Goal: Information Seeking & Learning: Learn about a topic

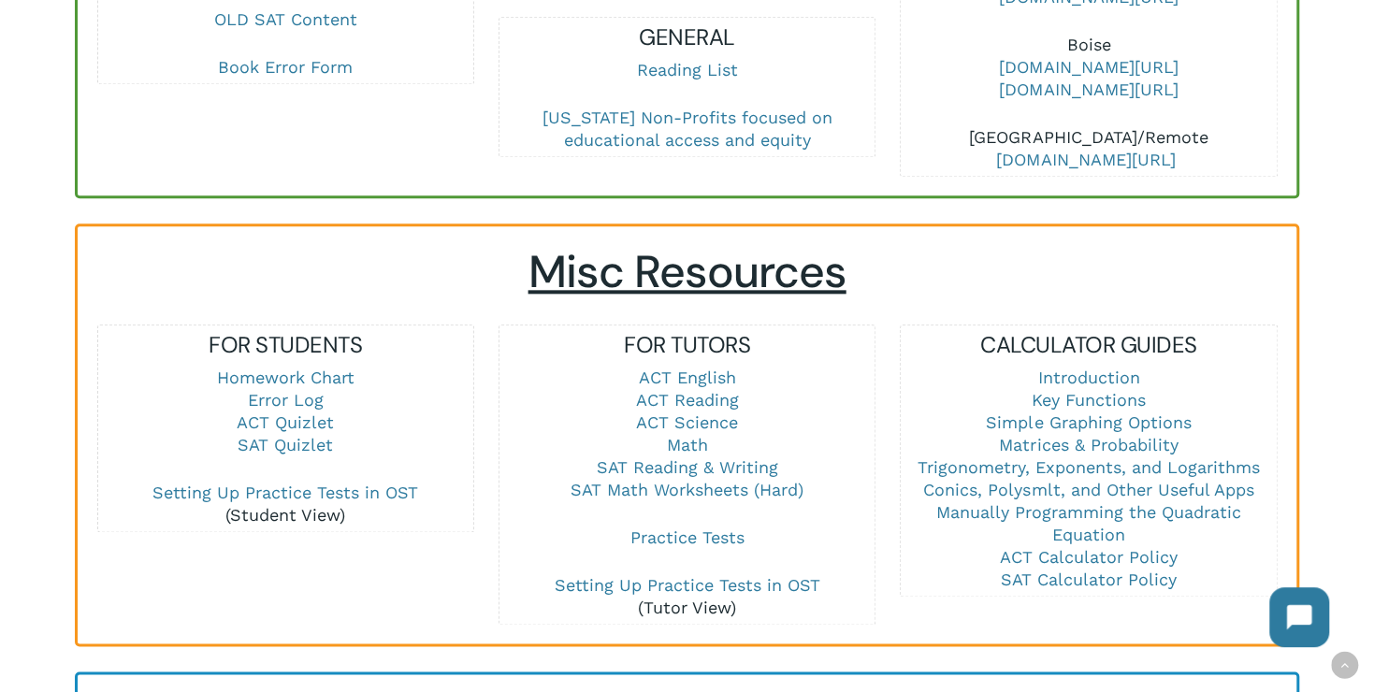
scroll to position [1310, 0]
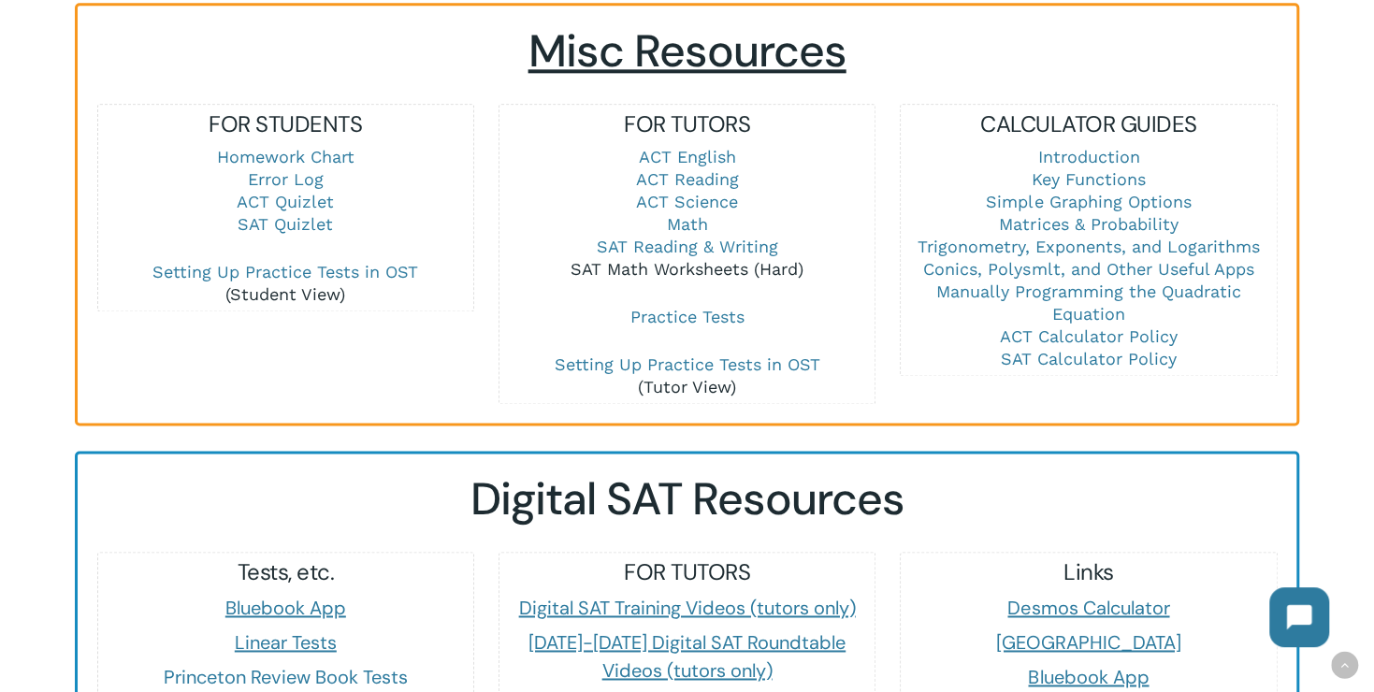
click at [699, 259] on link "SAT Math Worksheets (Hard)" at bounding box center [687, 269] width 233 height 20
click at [677, 259] on link "SAT Math Worksheets (Hard)" at bounding box center [687, 269] width 233 height 20
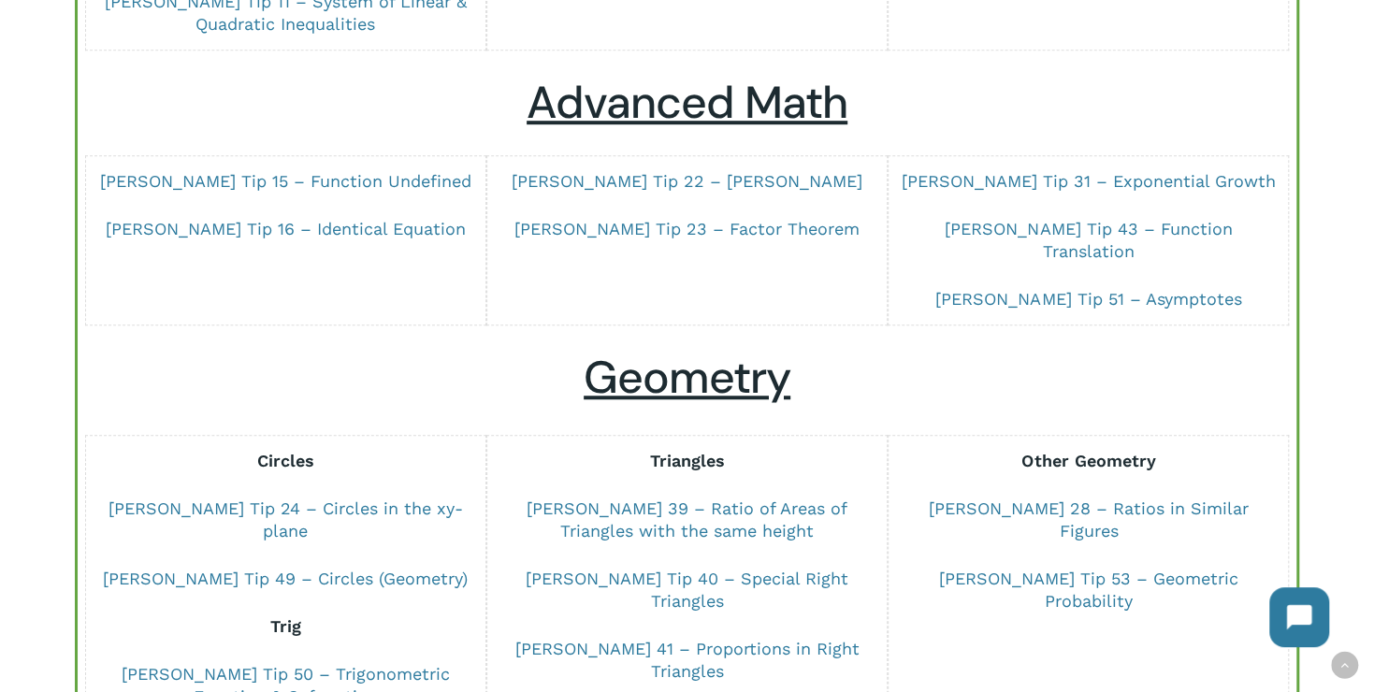
scroll to position [1310, 0]
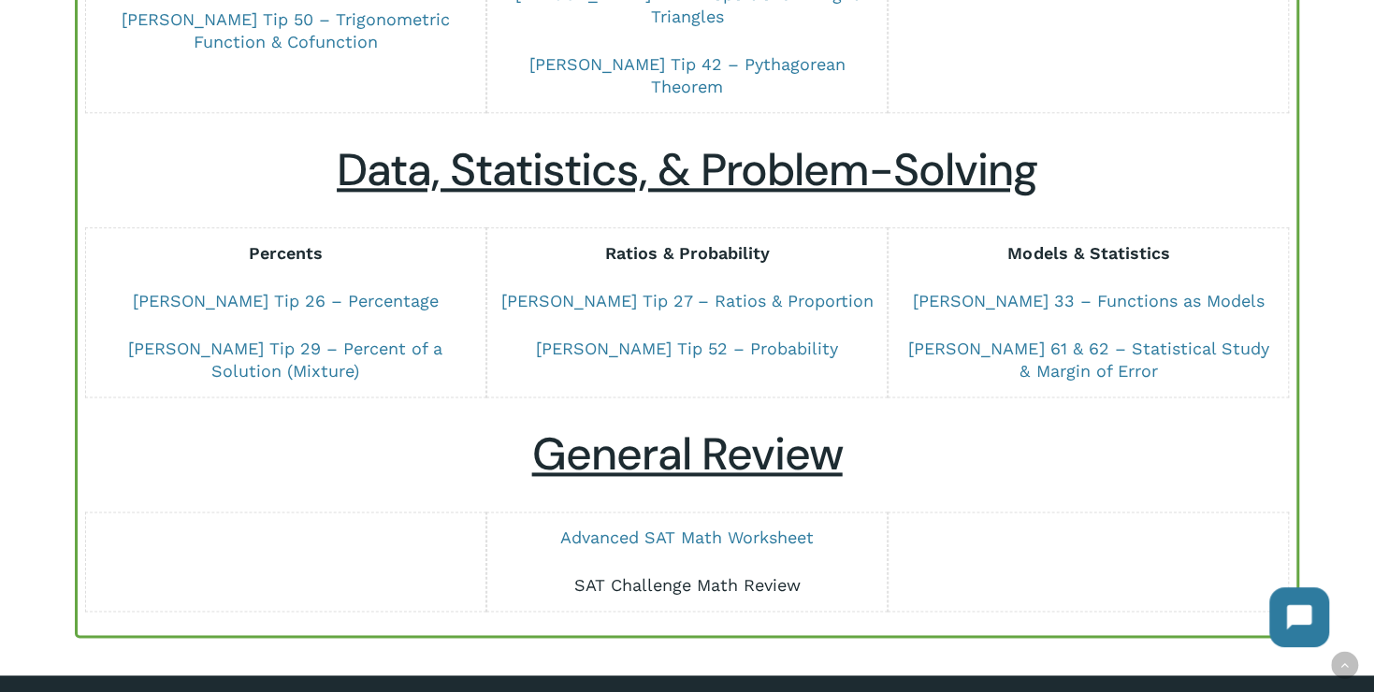
click at [748, 575] on link "SAT Challenge Math Review" at bounding box center [687, 585] width 226 height 20
drag, startPoint x: 622, startPoint y: 471, endPoint x: 630, endPoint y: 459, distance: 13.5
click at [623, 528] on link "Advanced SAT Math Worksheet" at bounding box center [687, 538] width 254 height 20
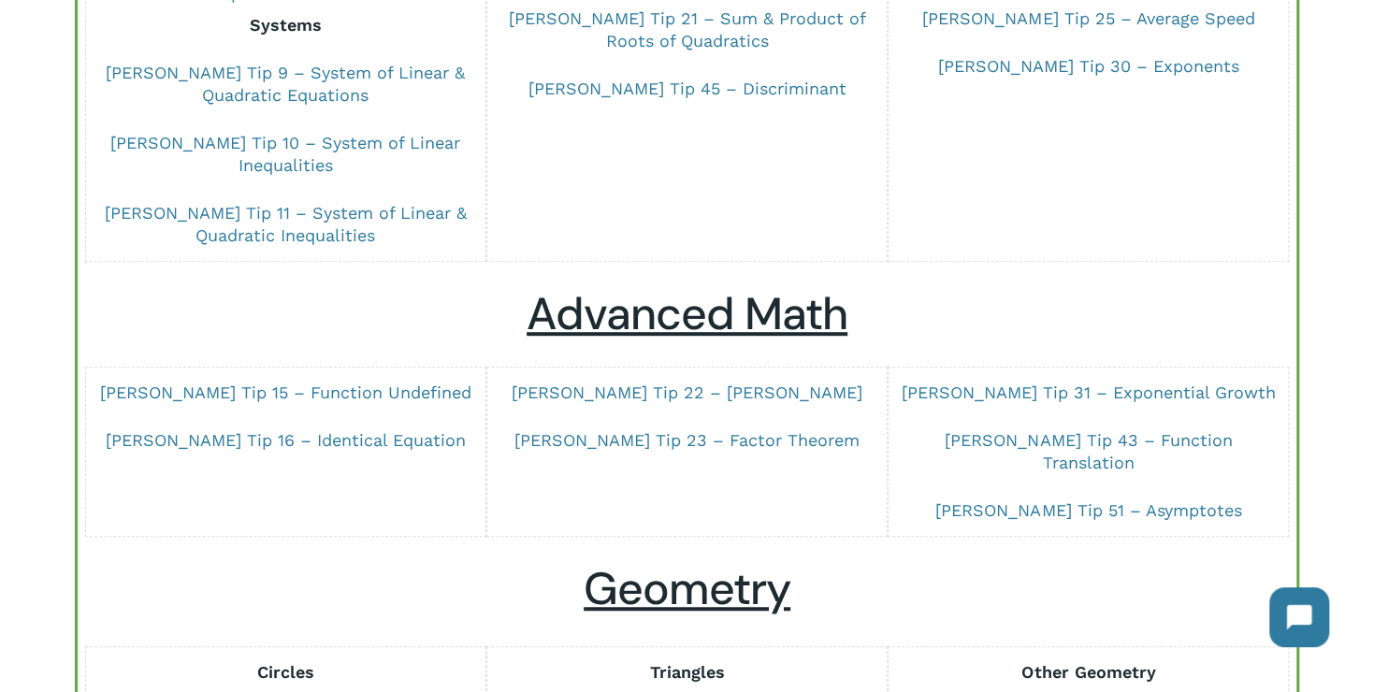
scroll to position [281, 0]
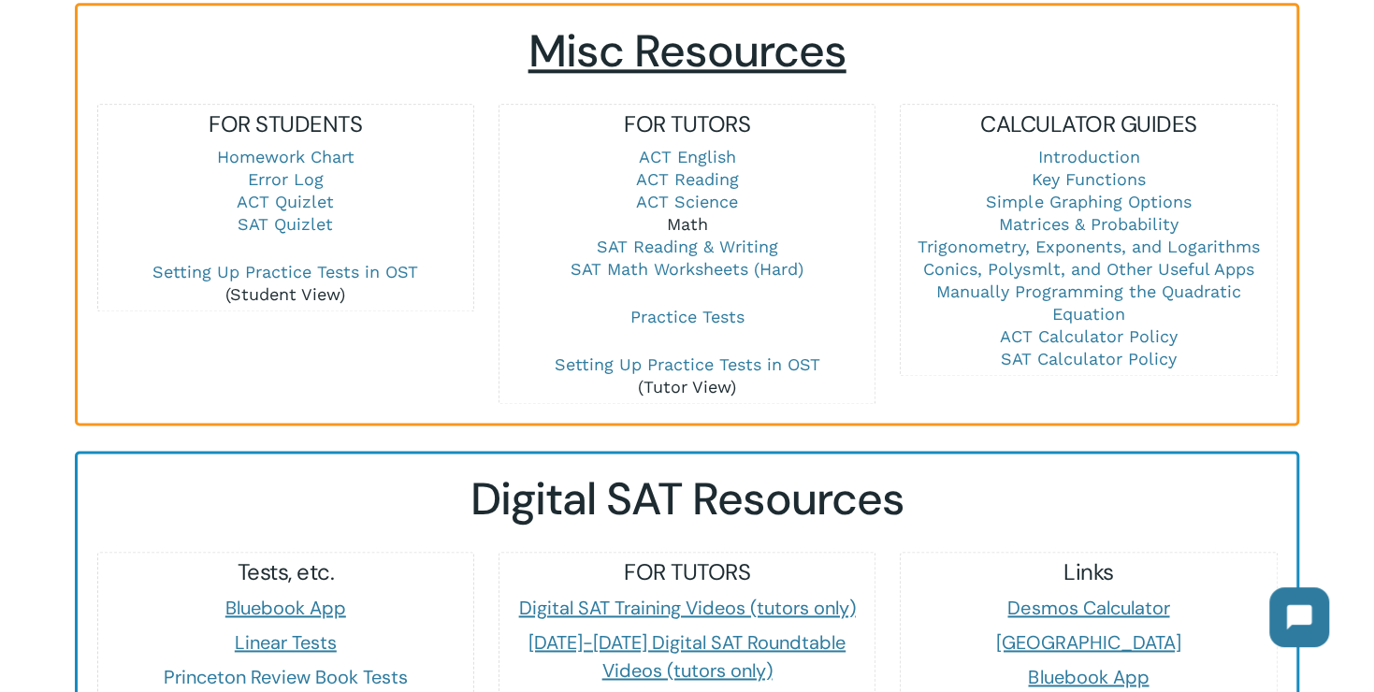
click at [695, 214] on link "Math" at bounding box center [687, 224] width 41 height 20
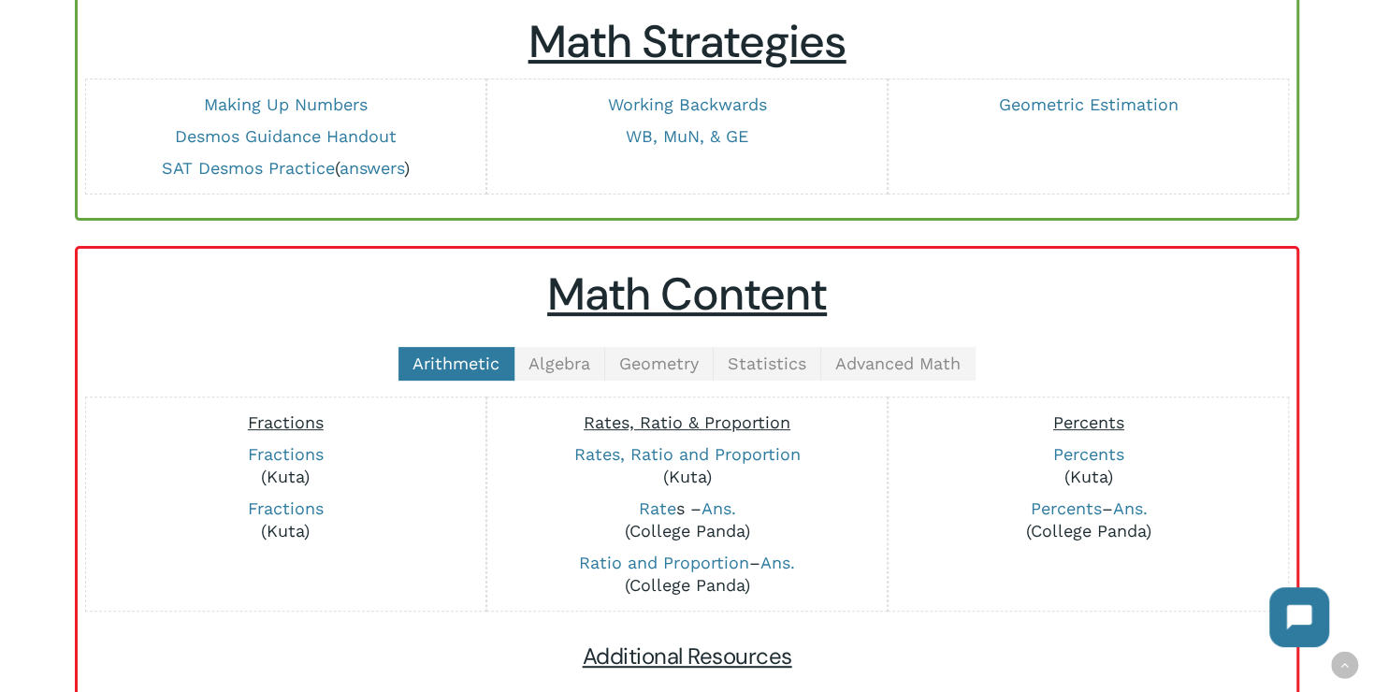
scroll to position [94, 0]
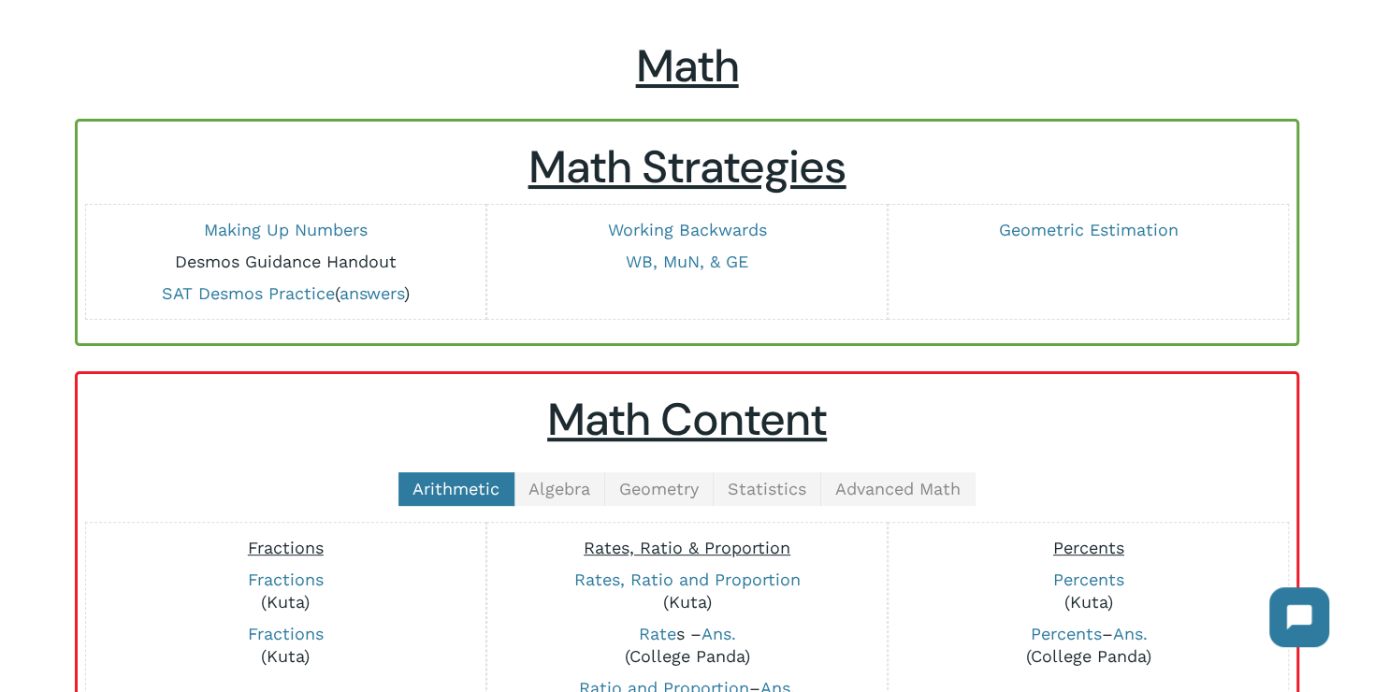
click at [204, 265] on link "Desmos Guidance Handout" at bounding box center [286, 262] width 222 height 20
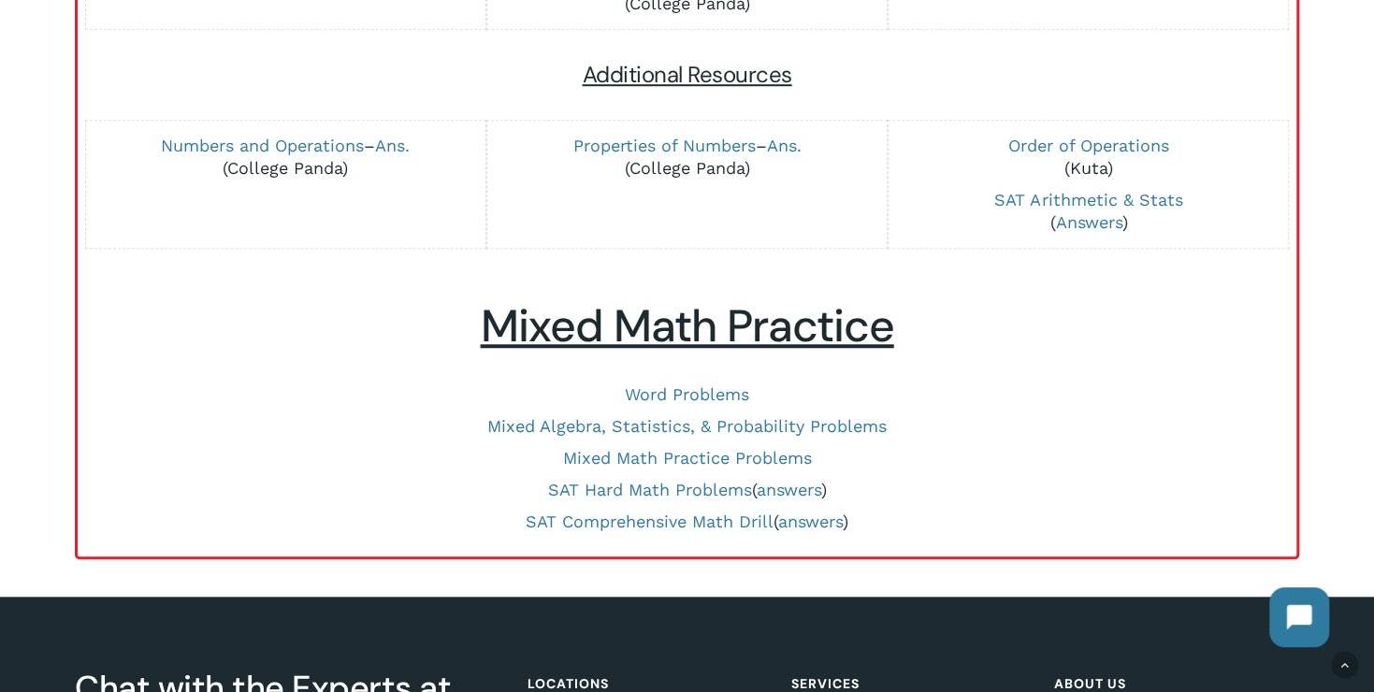
scroll to position [655, 0]
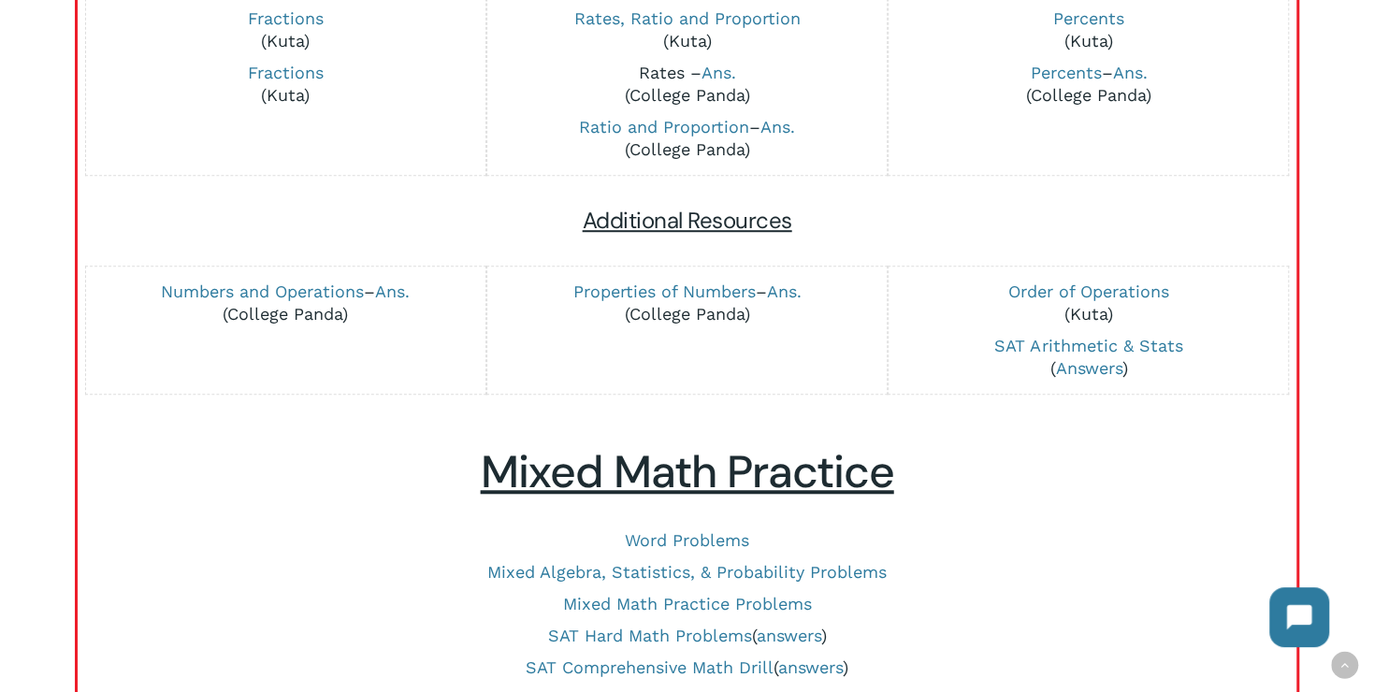
click at [664, 72] on link "Rate" at bounding box center [657, 73] width 37 height 20
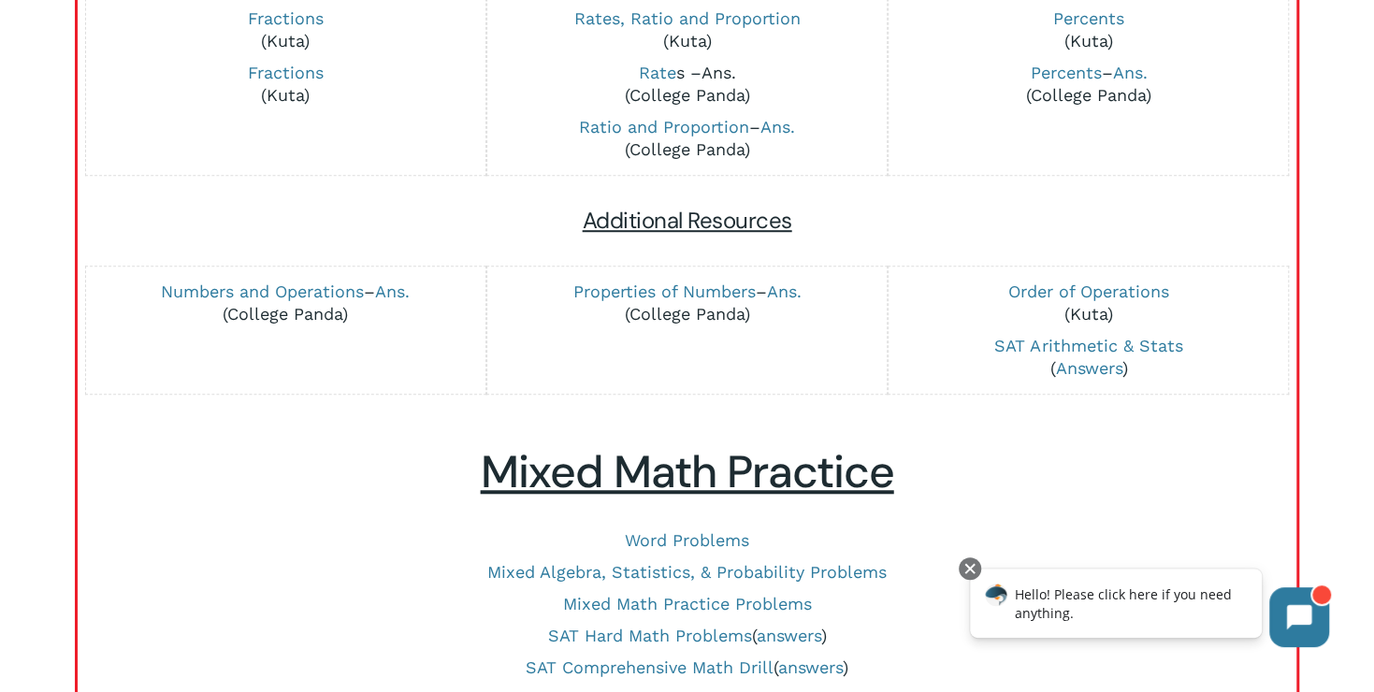
click at [715, 71] on link "Ans." at bounding box center [719, 73] width 35 height 20
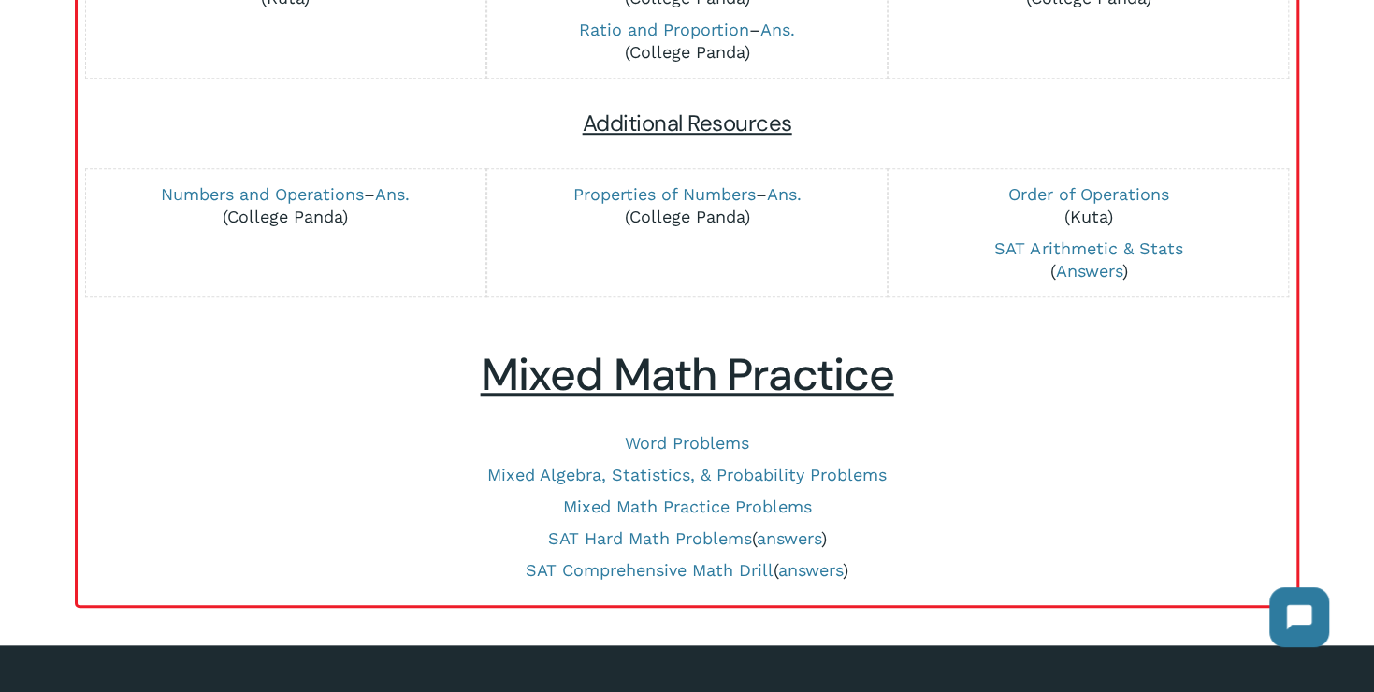
scroll to position [936, 0]
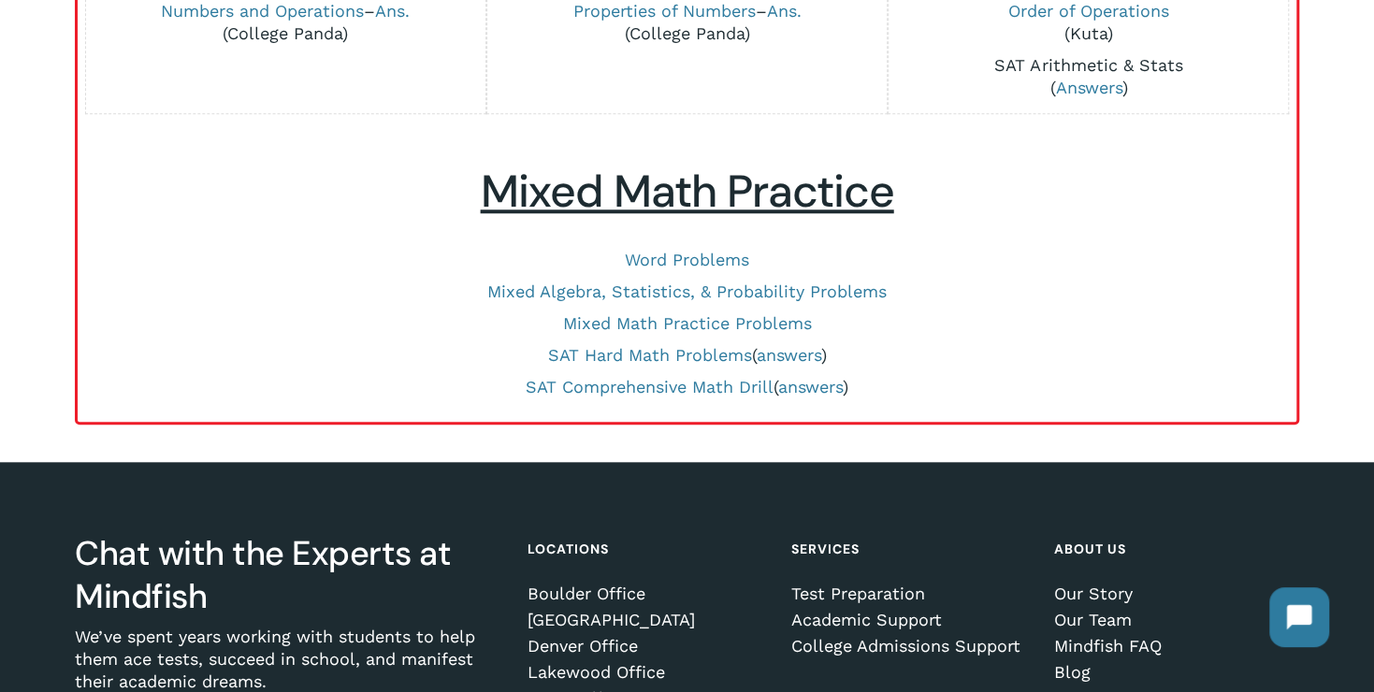
click at [1103, 63] on link "SAT Arithmetic & Stats" at bounding box center [1088, 65] width 188 height 20
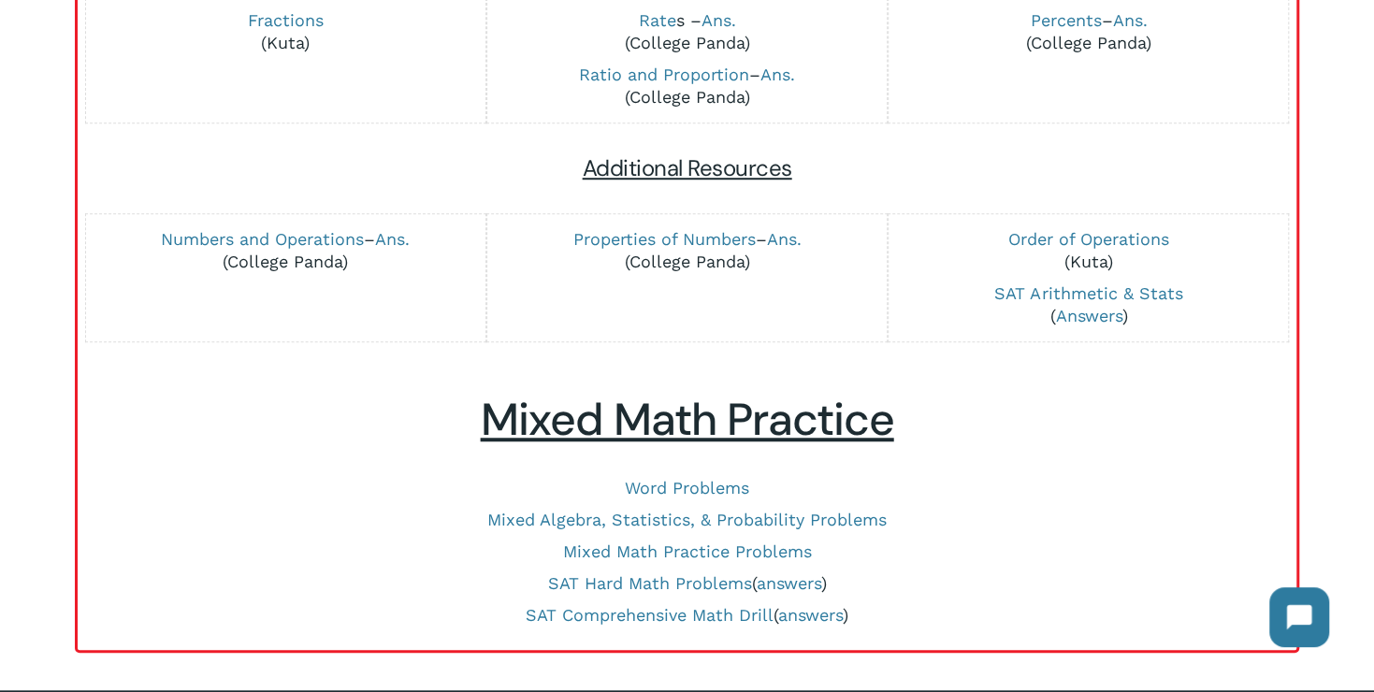
scroll to position [561, 0]
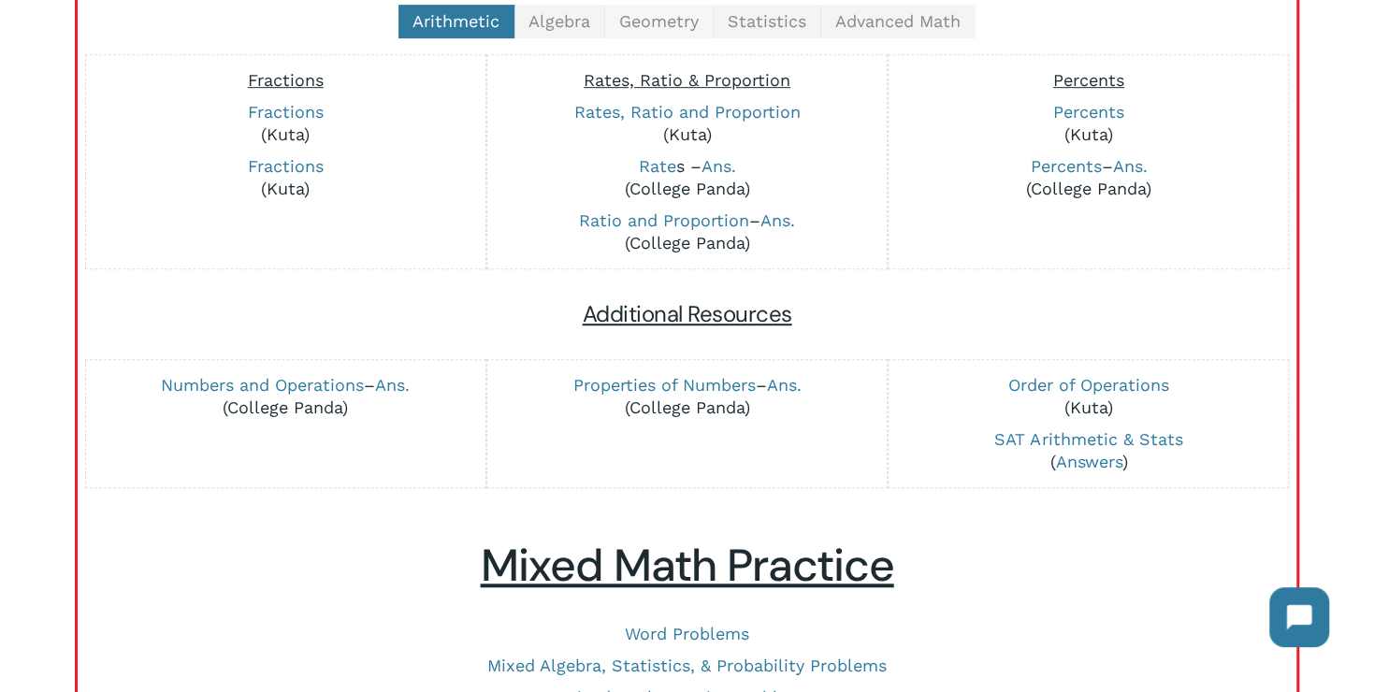
click at [680, 22] on span "Geometry" at bounding box center [659, 21] width 80 height 20
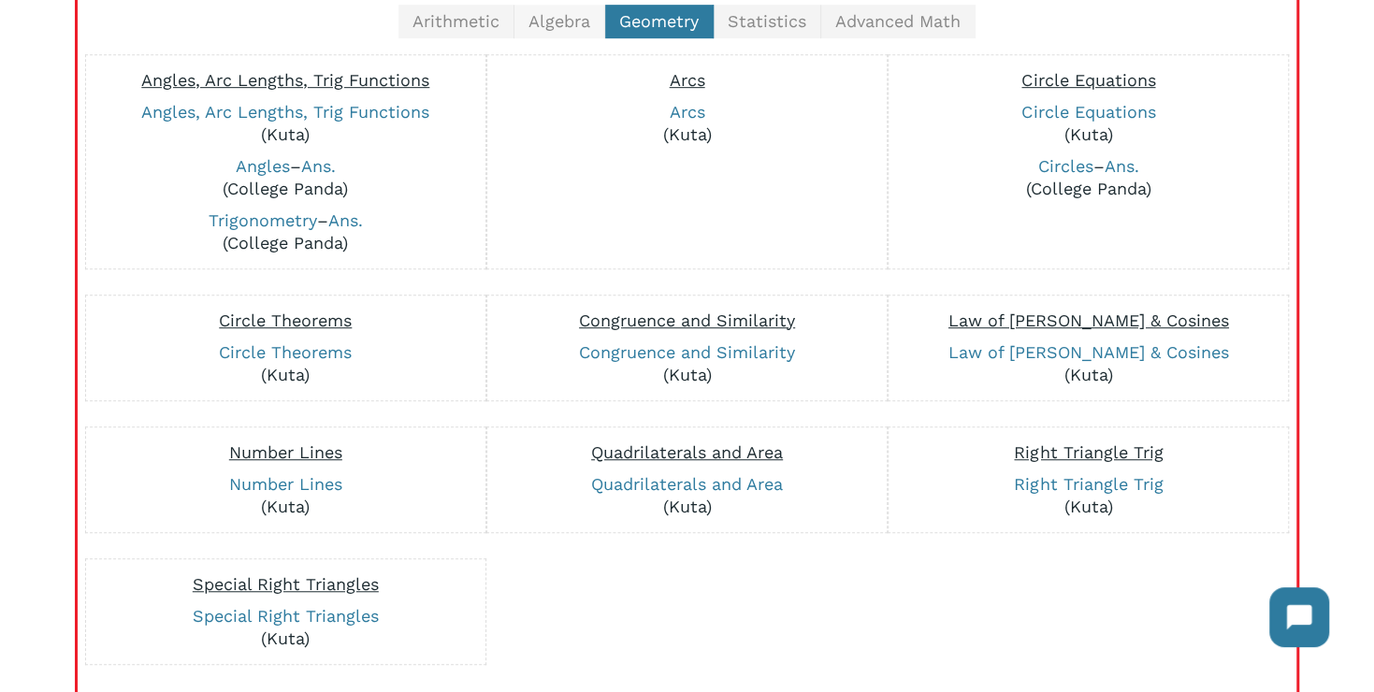
click at [568, 15] on span "Algebra" at bounding box center [560, 21] width 62 height 20
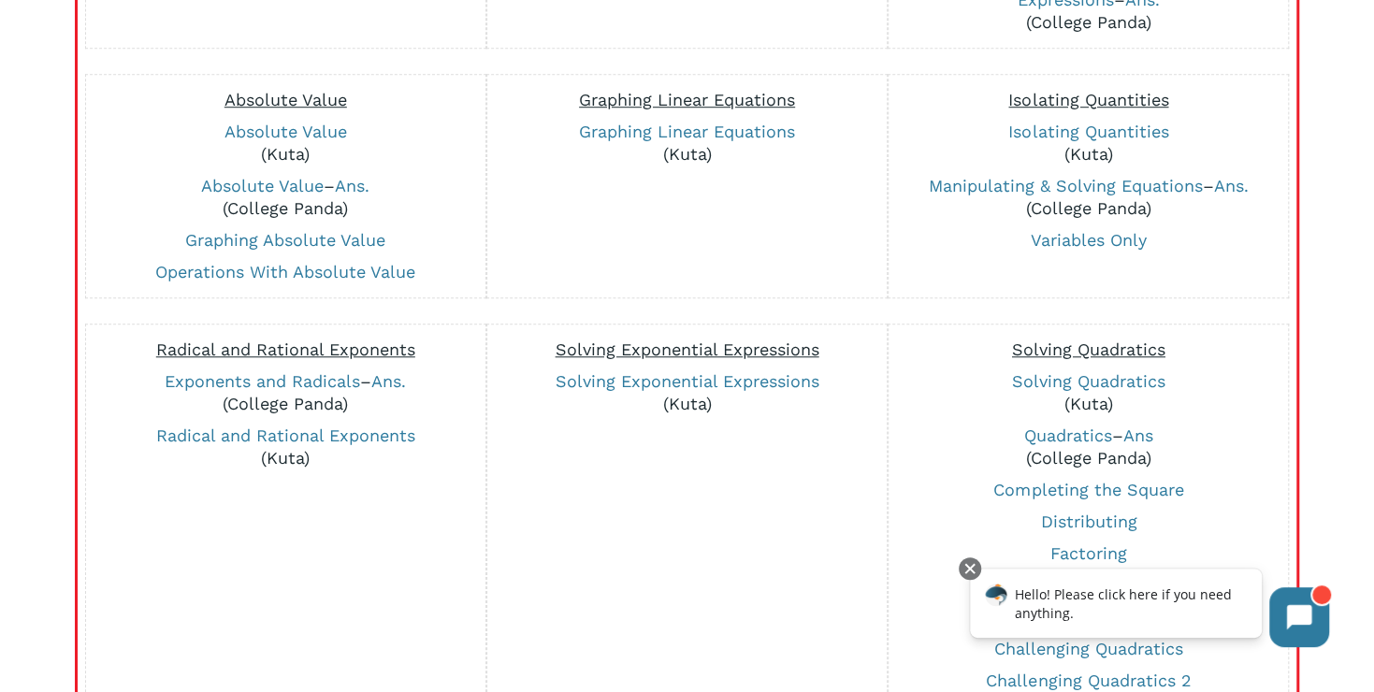
scroll to position [842, 0]
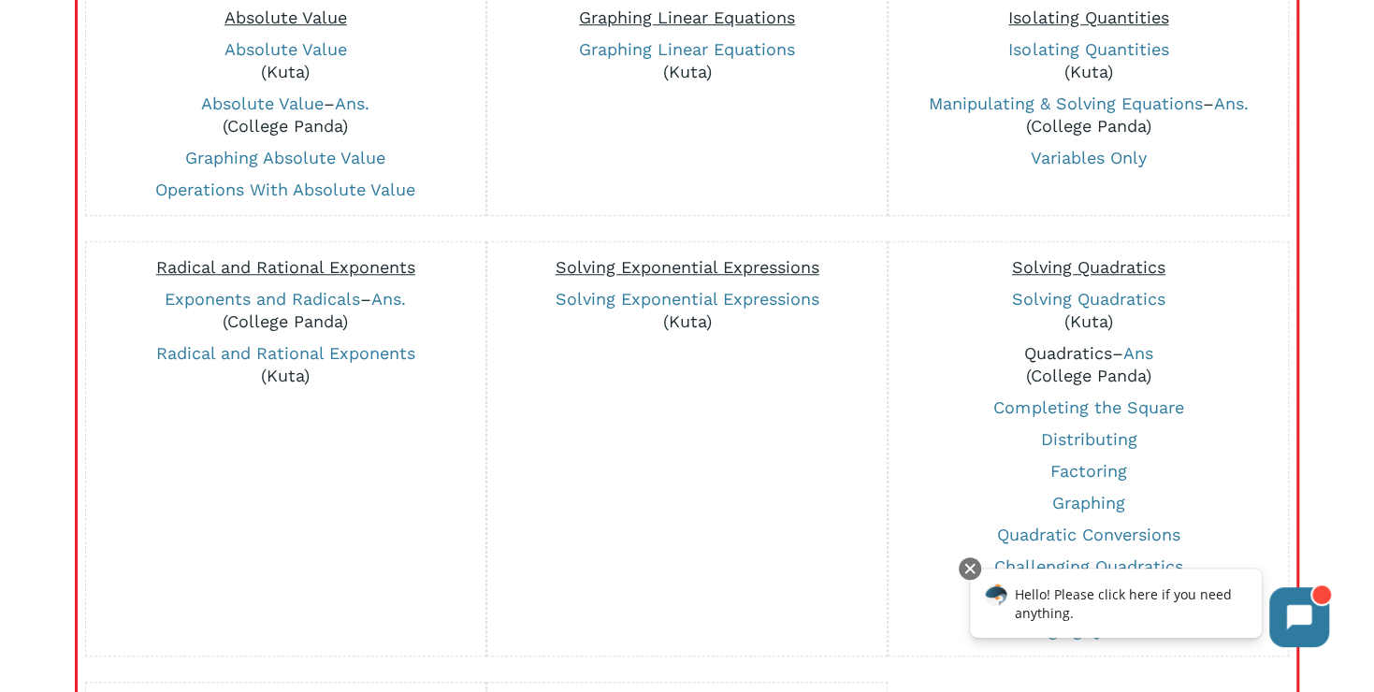
click at [1092, 353] on link "Quadratics" at bounding box center [1068, 353] width 88 height 20
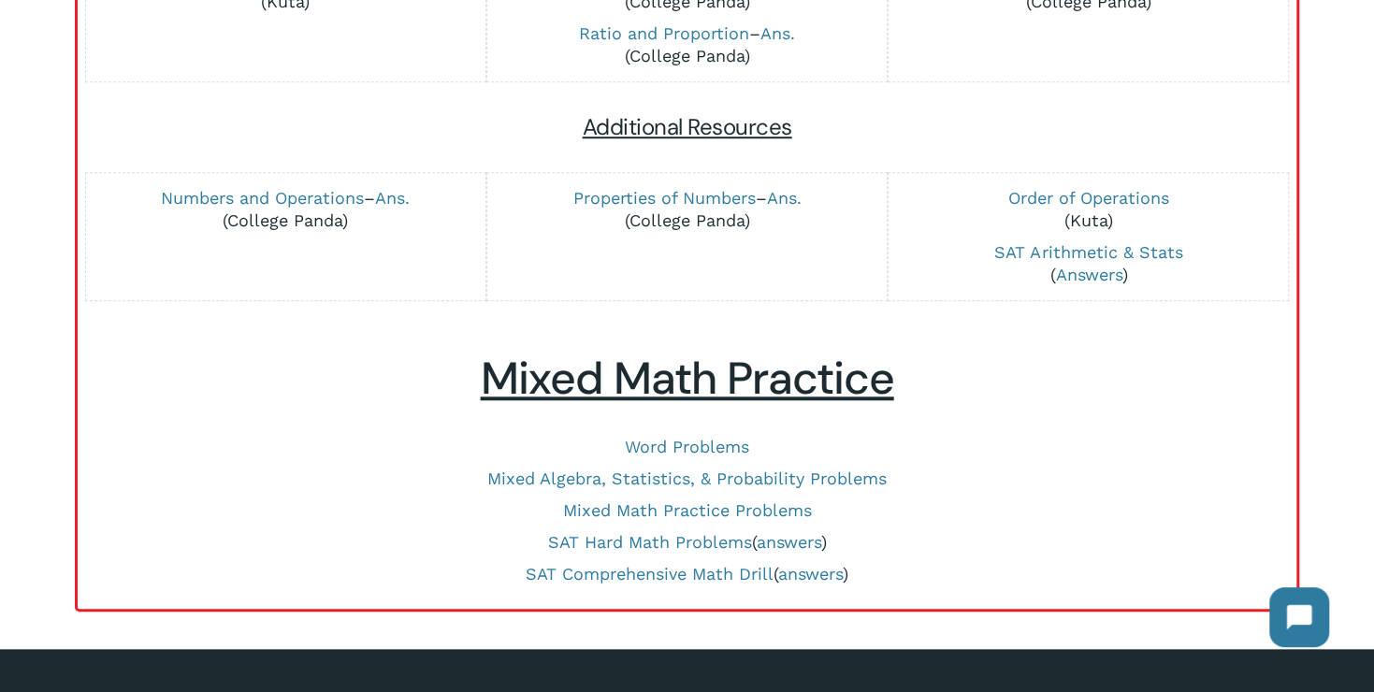
scroll to position [281, 0]
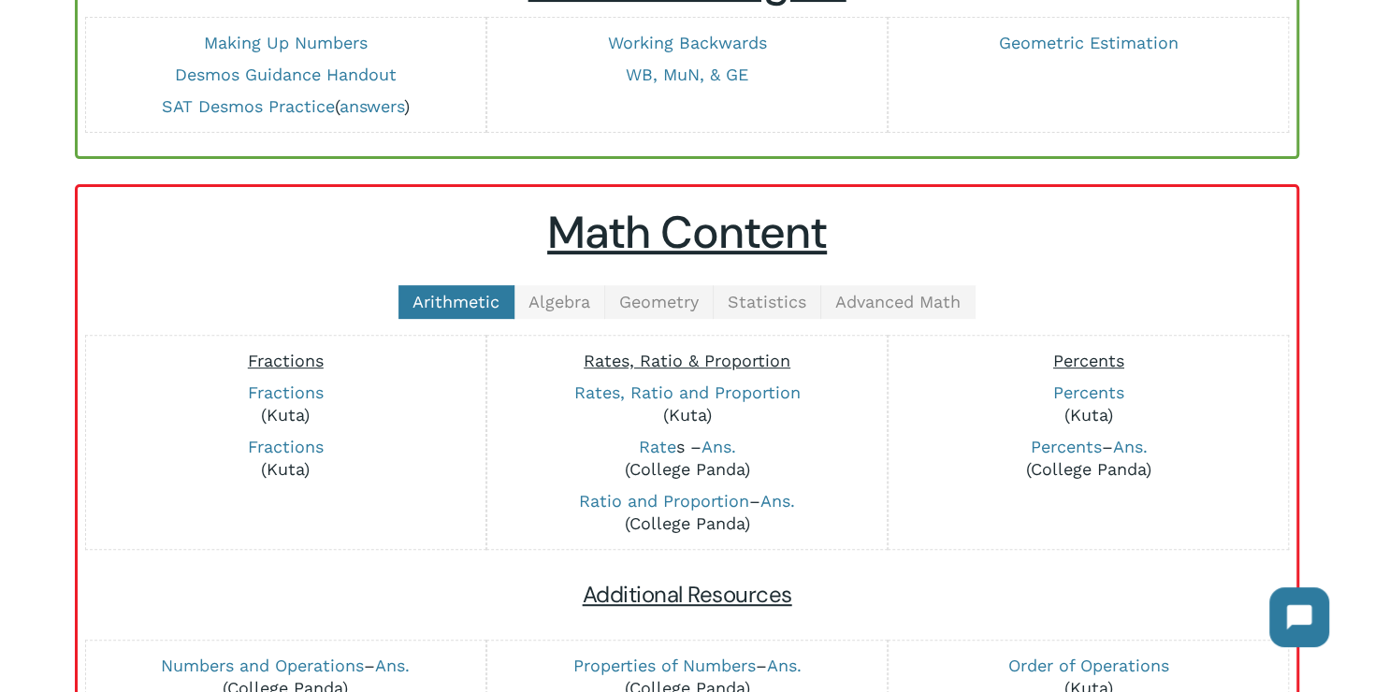
click at [562, 307] on span "Algebra" at bounding box center [560, 302] width 62 height 20
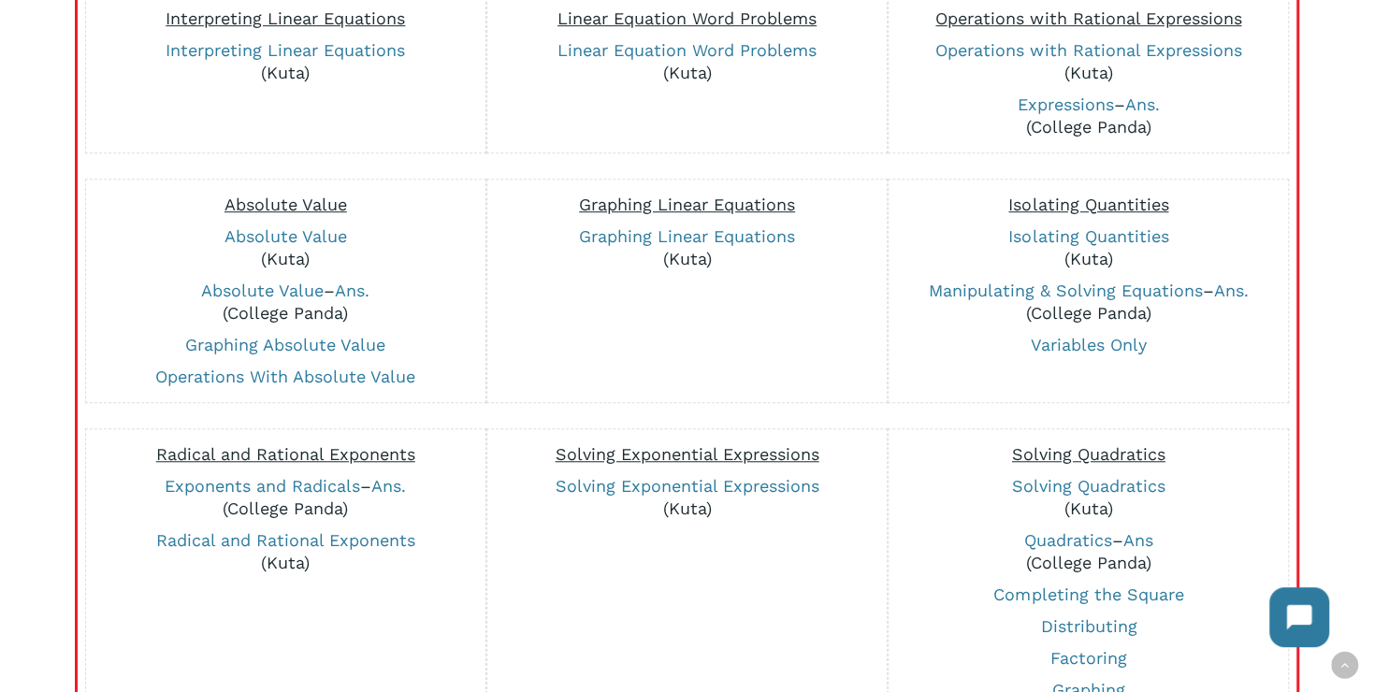
scroll to position [1029, 0]
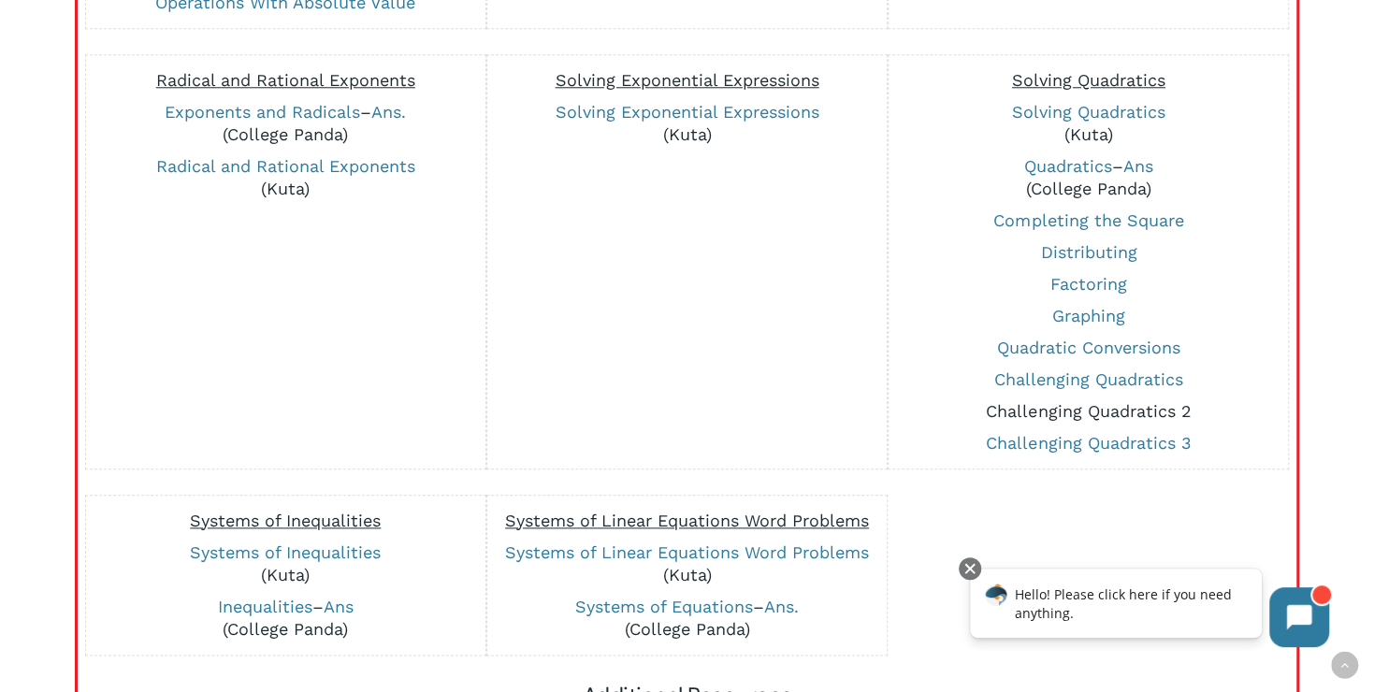
click at [1147, 409] on link "Challenging Quadratics 2" at bounding box center [1088, 411] width 205 height 20
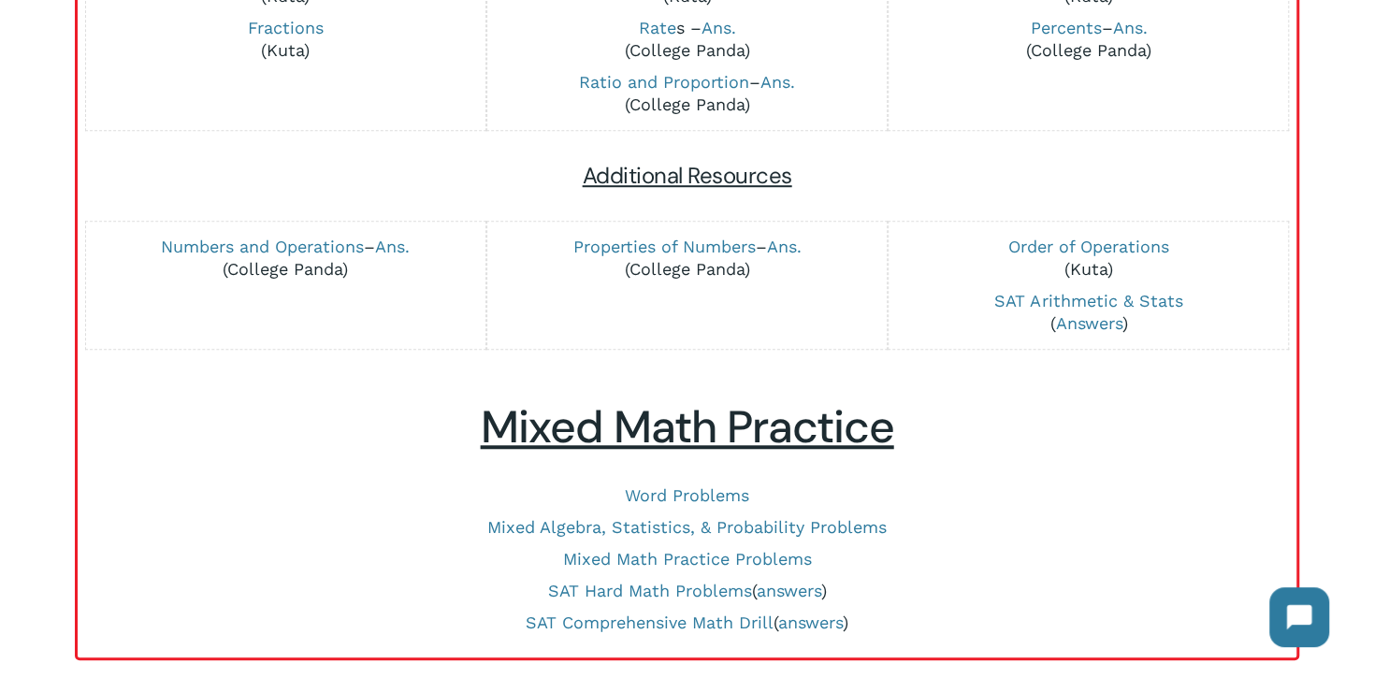
scroll to position [374, 0]
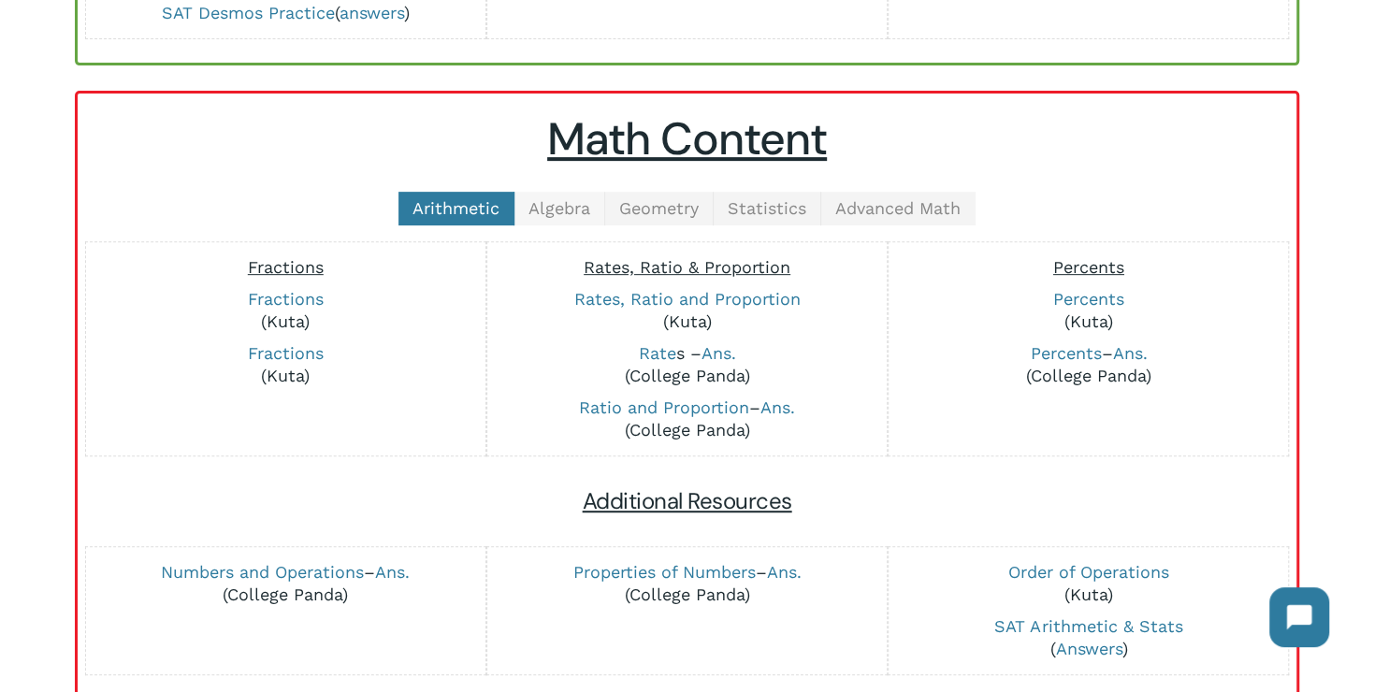
click at [559, 210] on span "Algebra" at bounding box center [560, 208] width 62 height 20
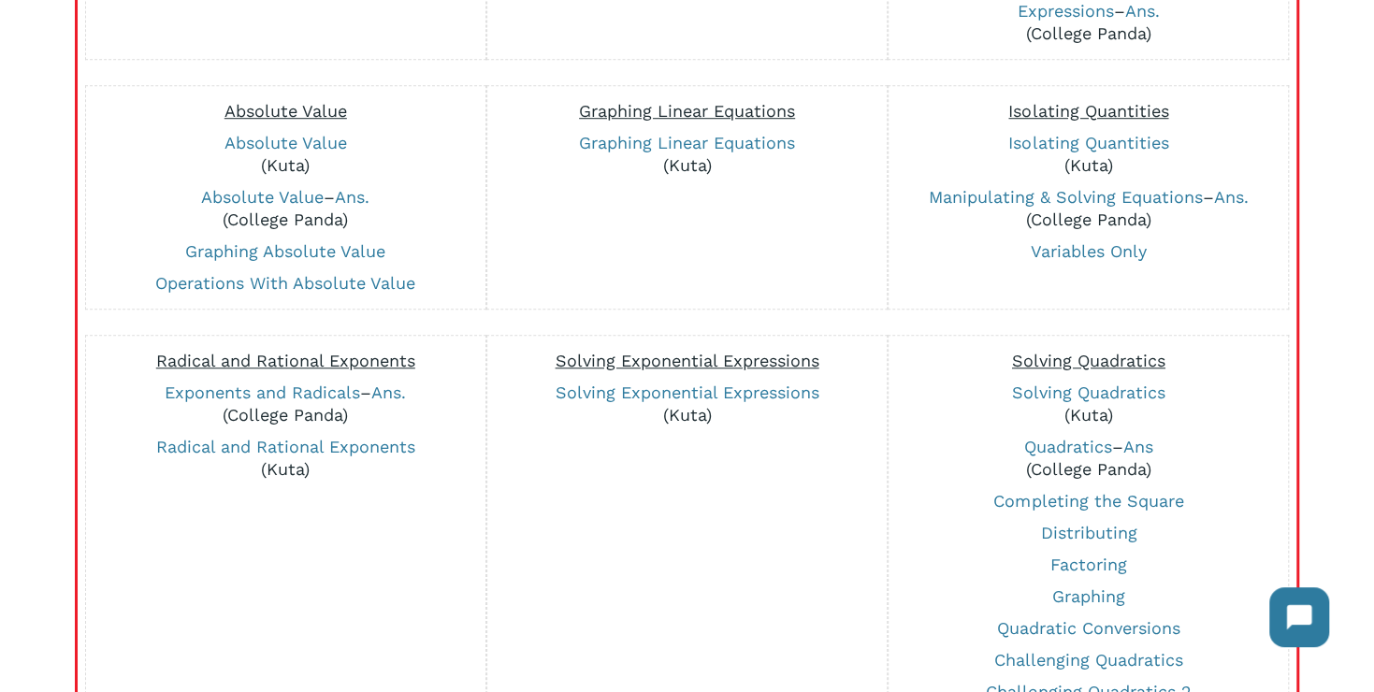
scroll to position [1123, 0]
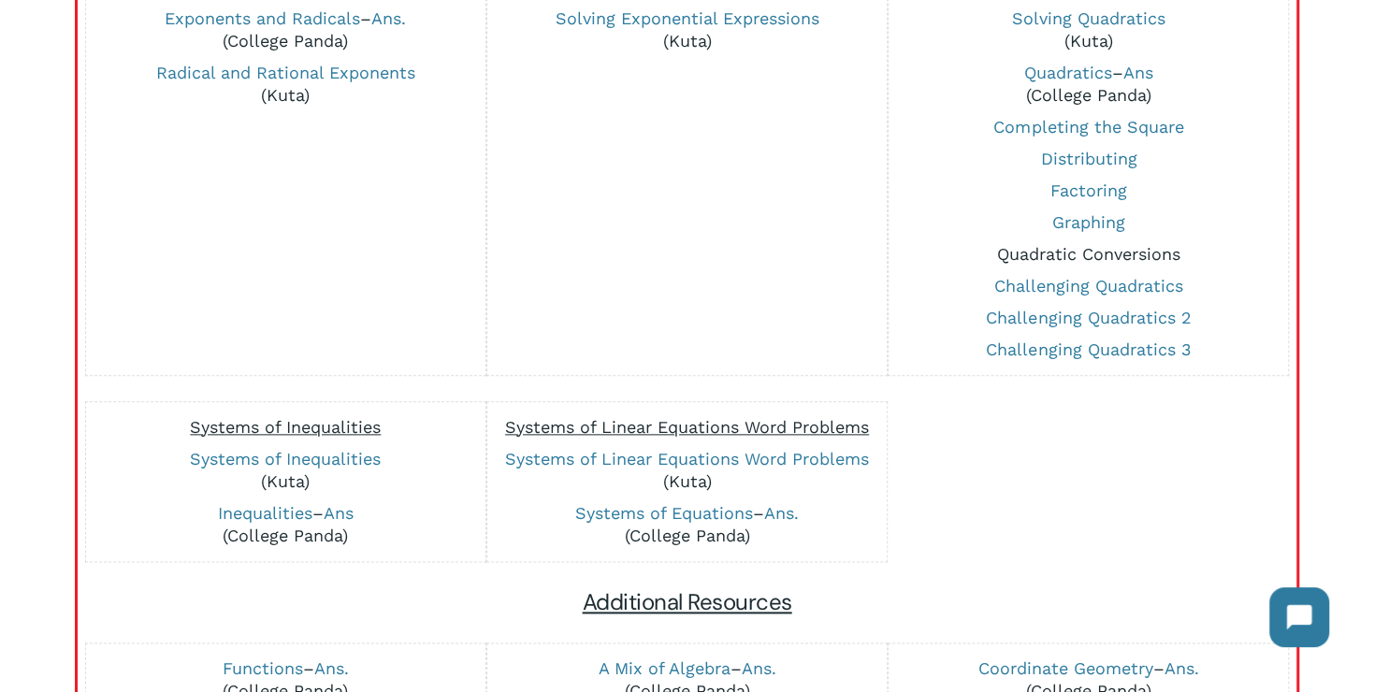
click at [1110, 252] on link "Quadratic Conversions" at bounding box center [1088, 254] width 183 height 20
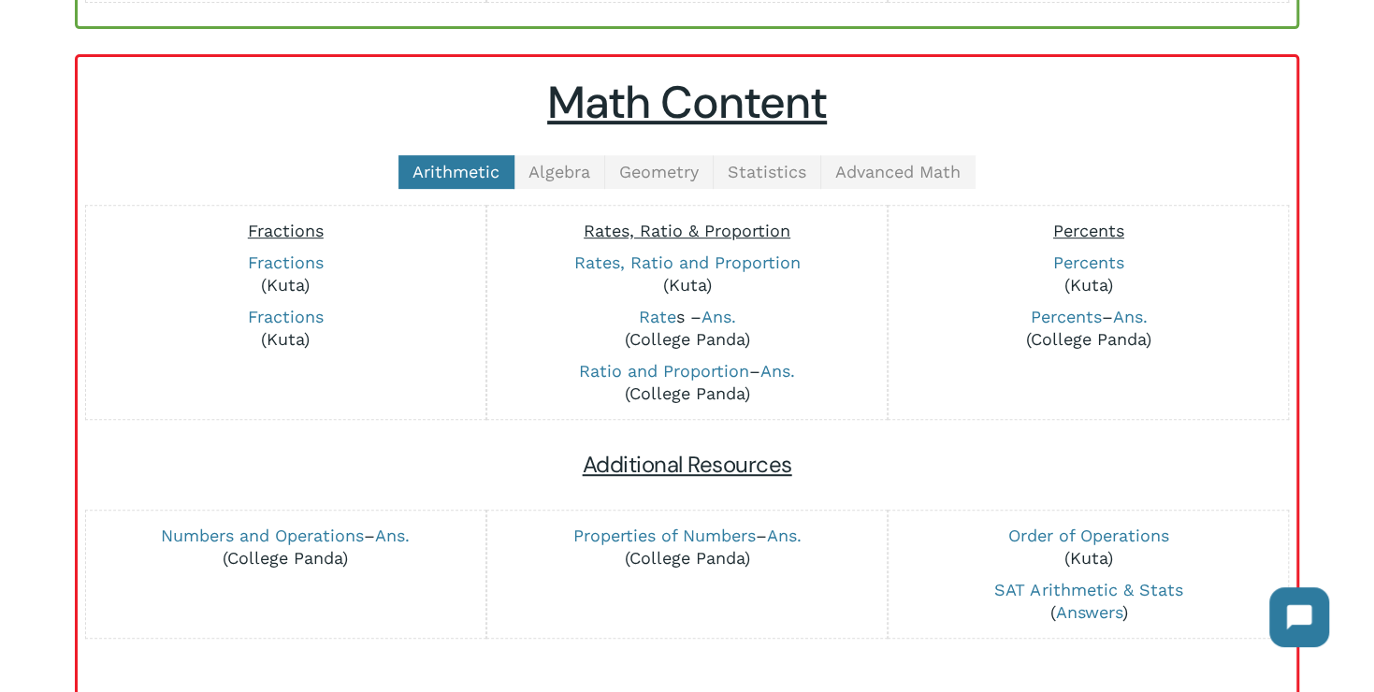
scroll to position [281, 0]
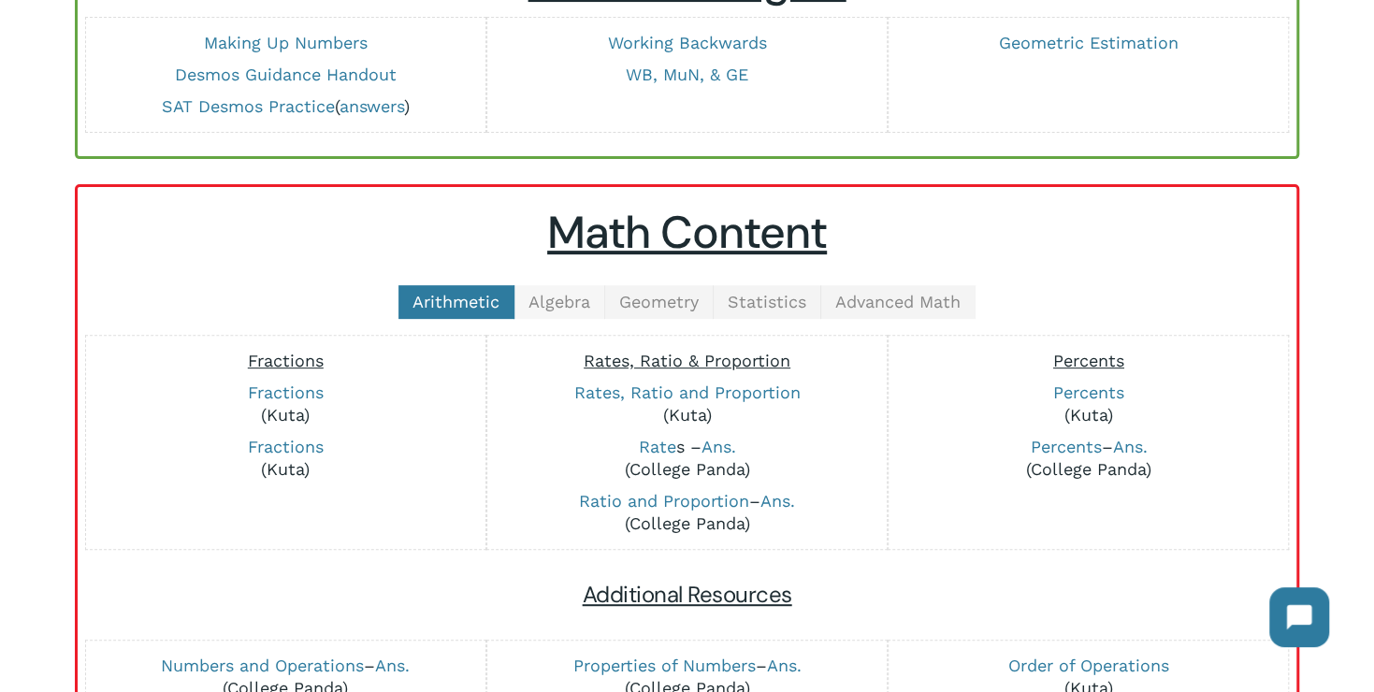
click at [588, 297] on span "Algebra" at bounding box center [560, 302] width 62 height 20
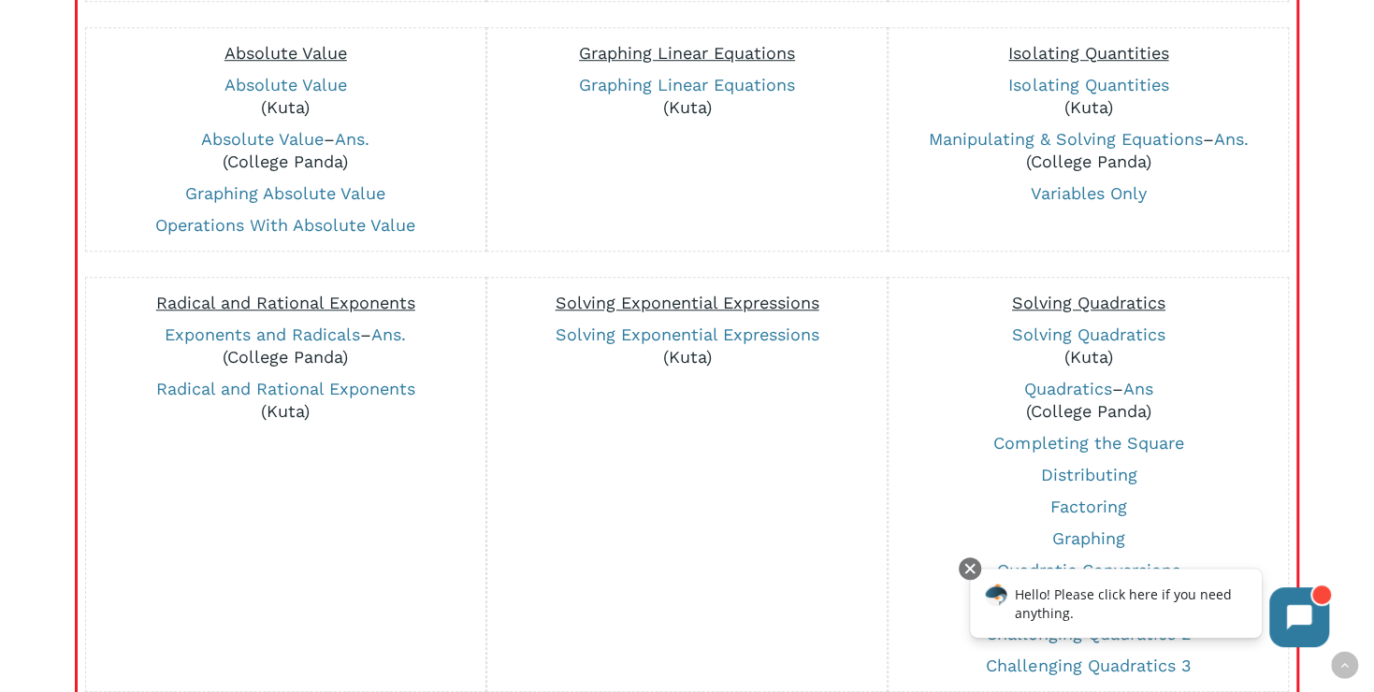
scroll to position [1029, 0]
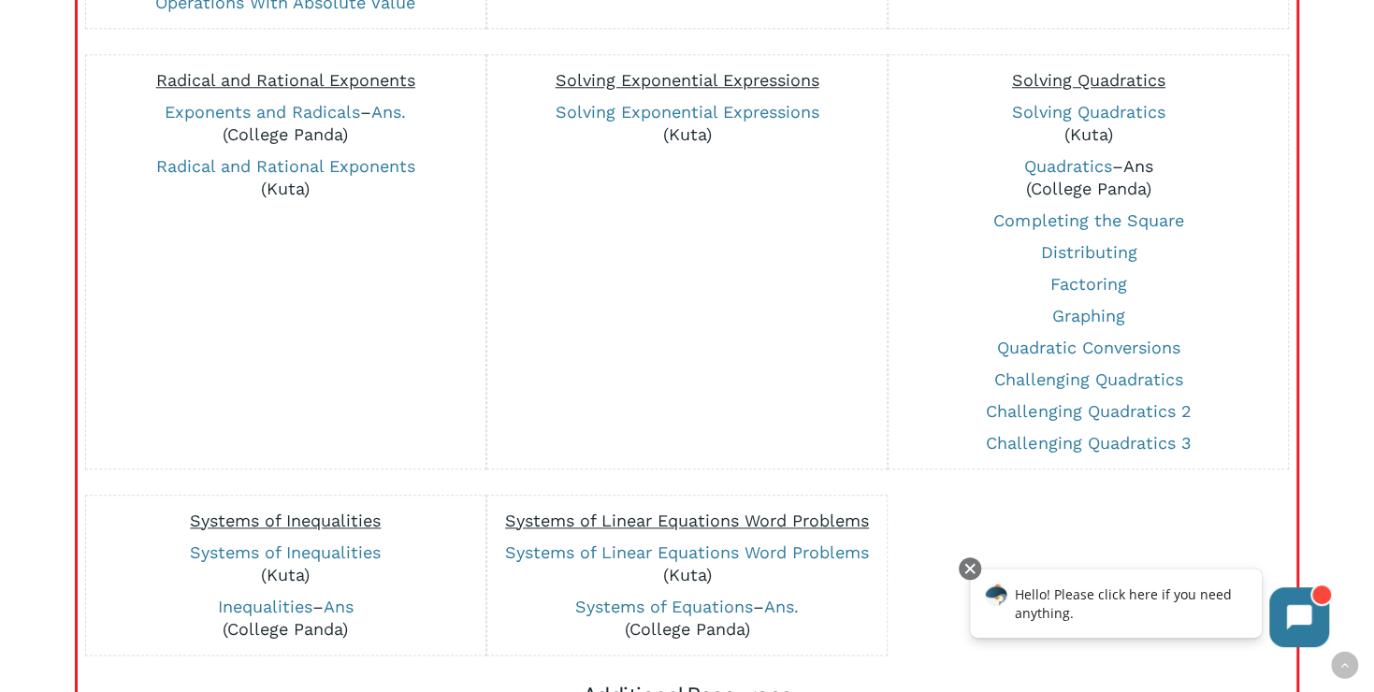
click at [1143, 156] on link "Ans" at bounding box center [1139, 166] width 30 height 20
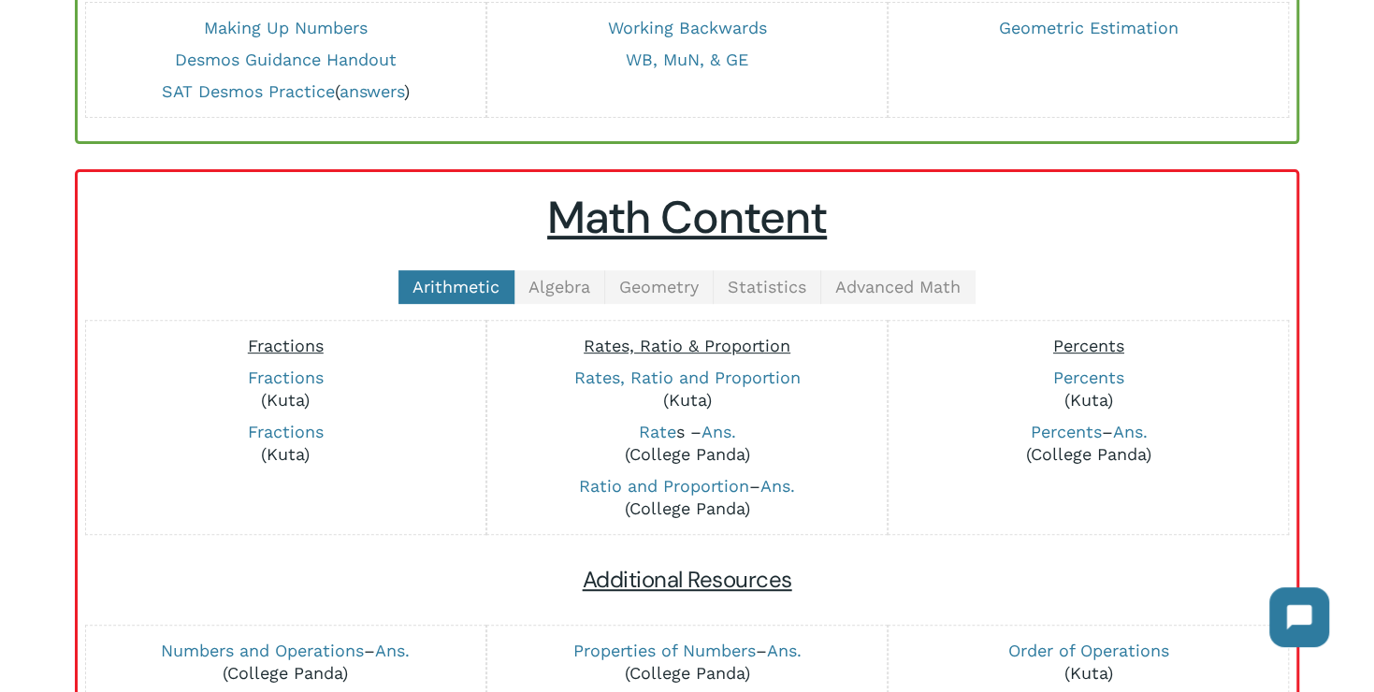
scroll to position [281, 0]
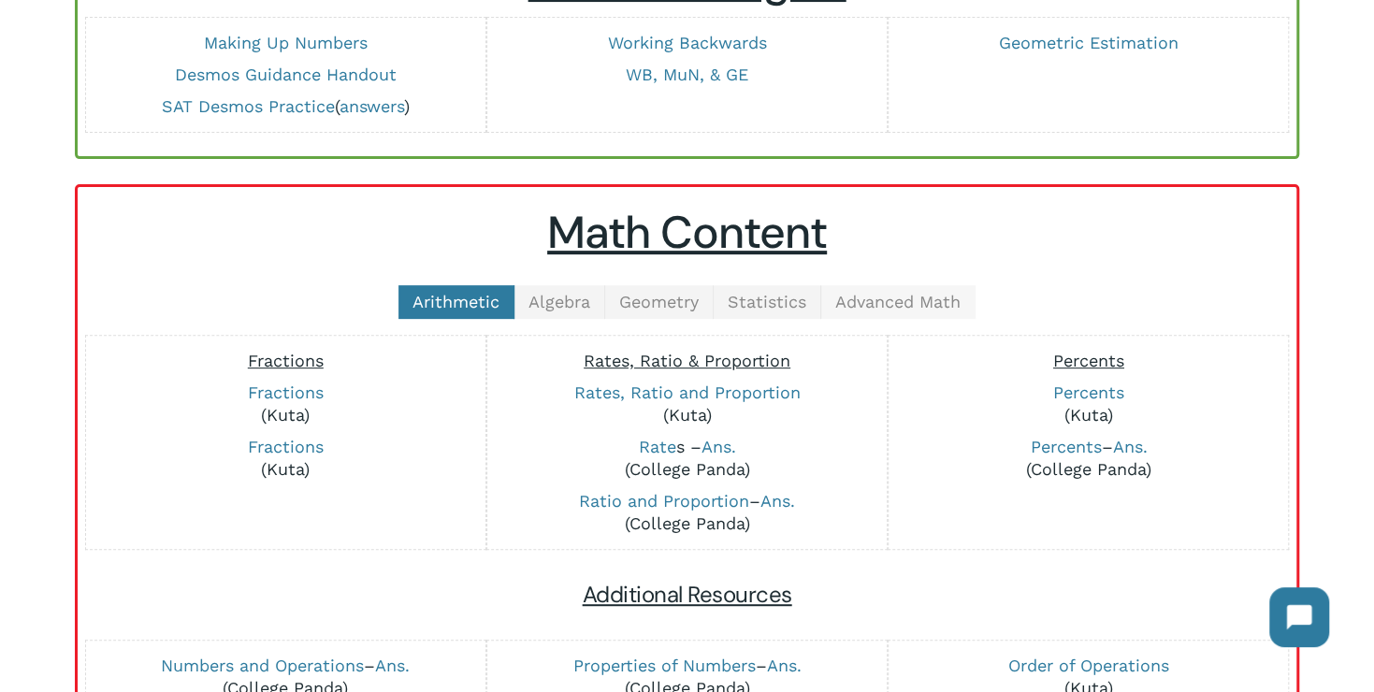
click at [863, 300] on span "Advanced Math" at bounding box center [897, 302] width 125 height 20
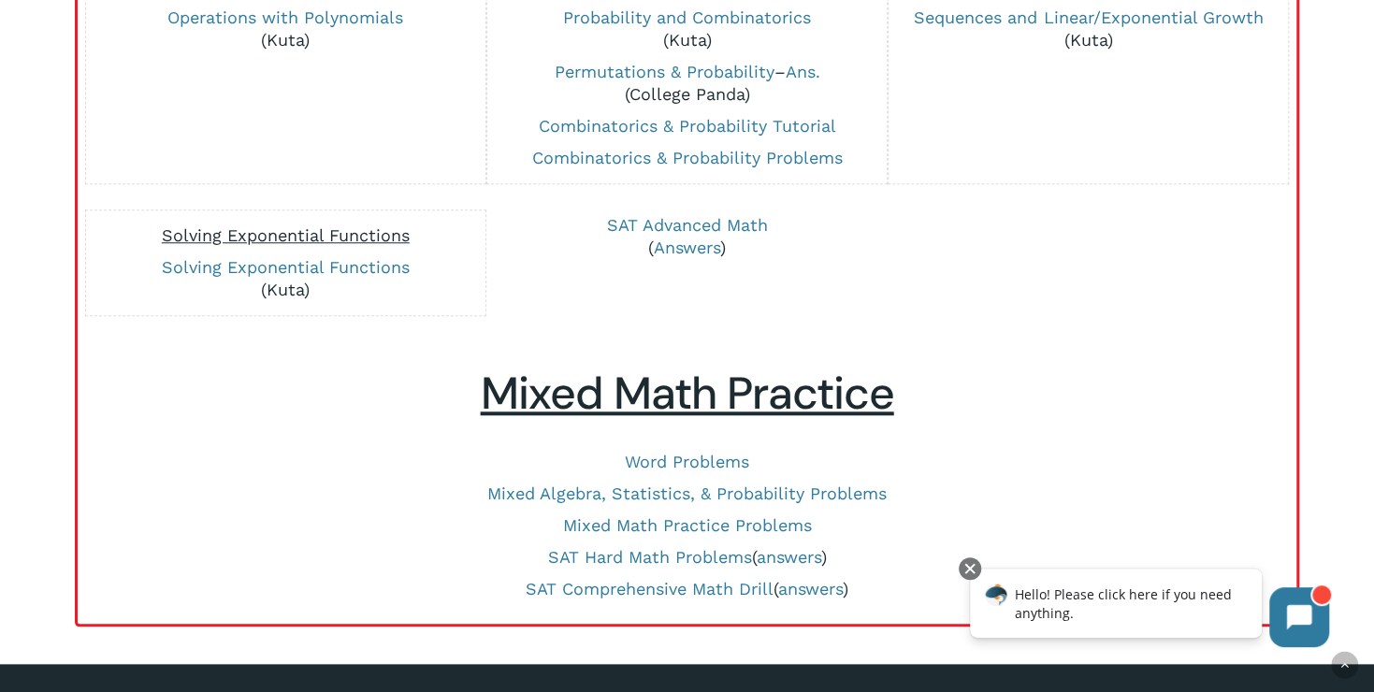
scroll to position [655, 0]
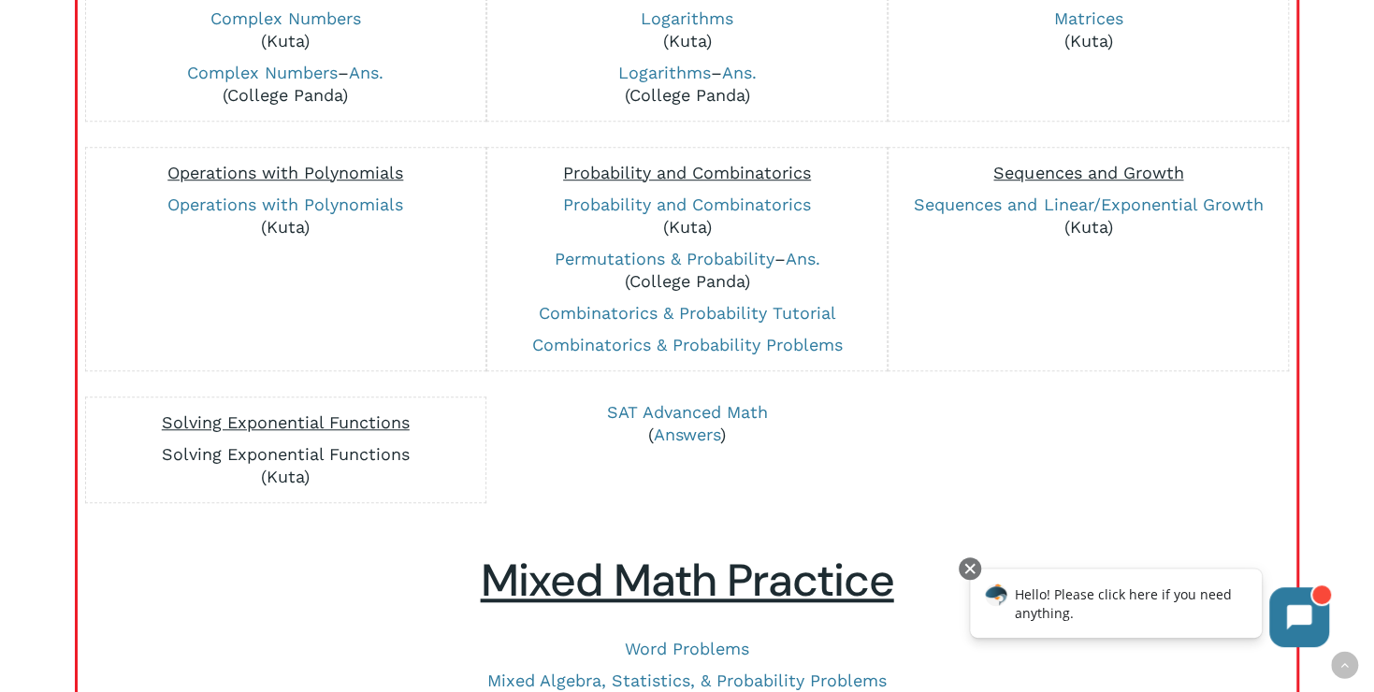
click at [243, 456] on link "Solving Exponential Functions" at bounding box center [286, 454] width 248 height 20
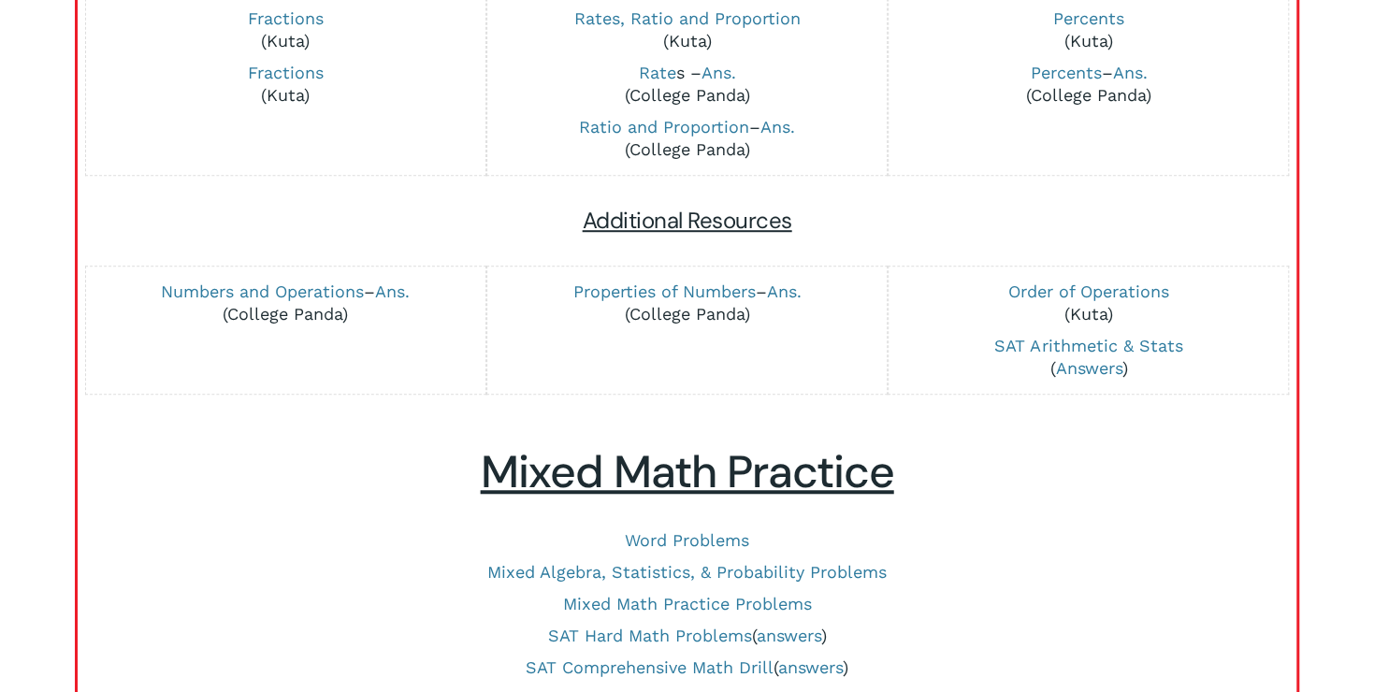
scroll to position [374, 0]
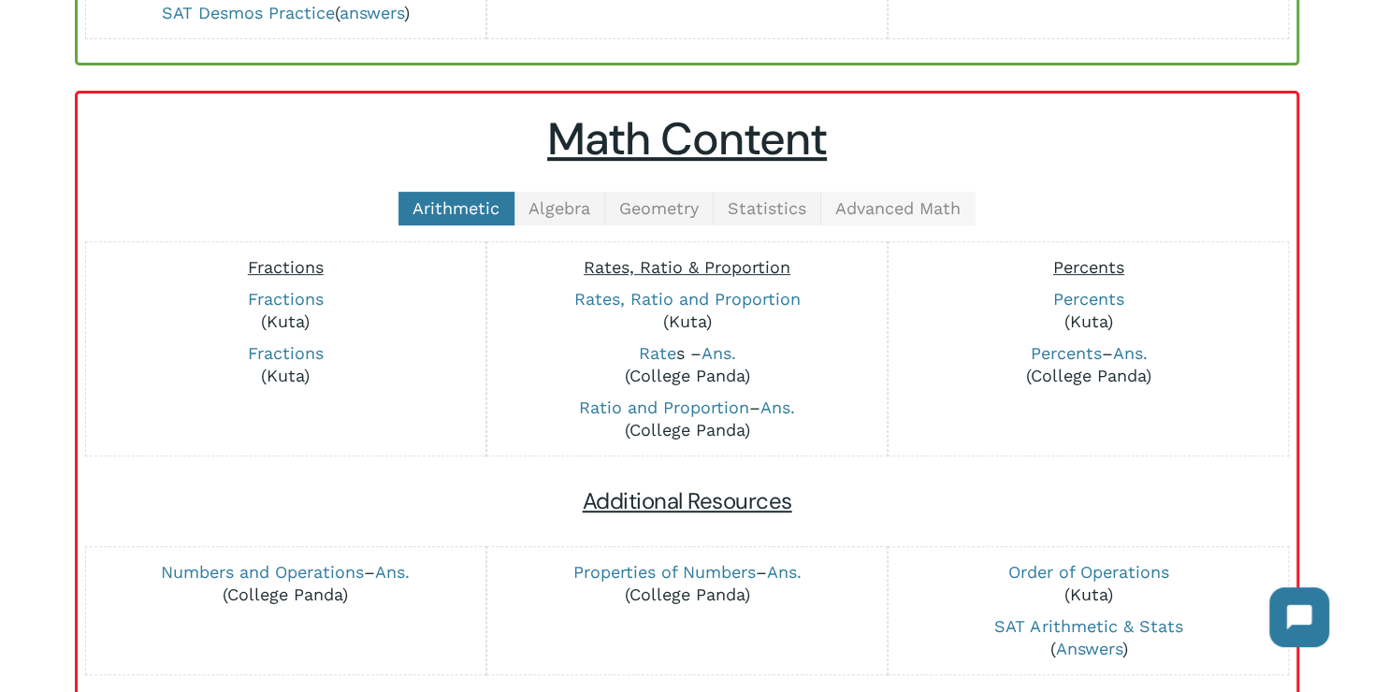
click at [855, 206] on span "Advanced Math" at bounding box center [897, 208] width 125 height 20
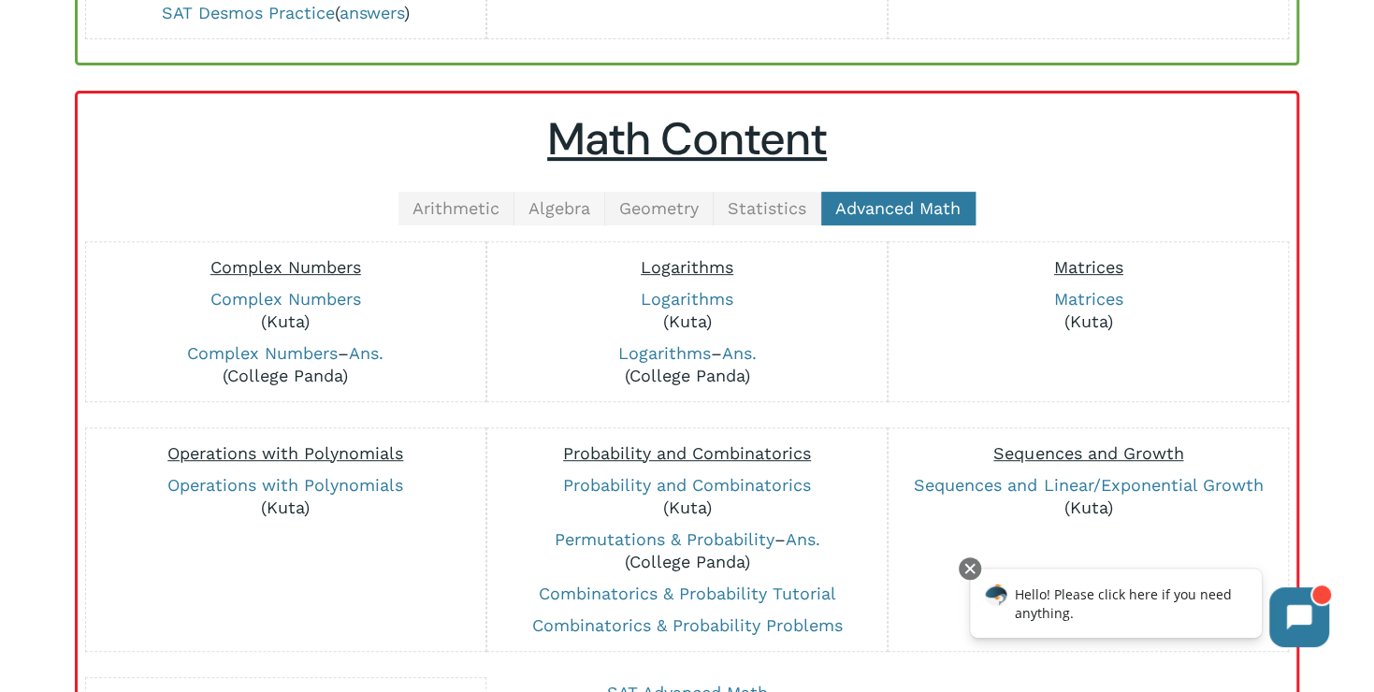
click at [590, 202] on link "Algebra" at bounding box center [560, 209] width 91 height 34
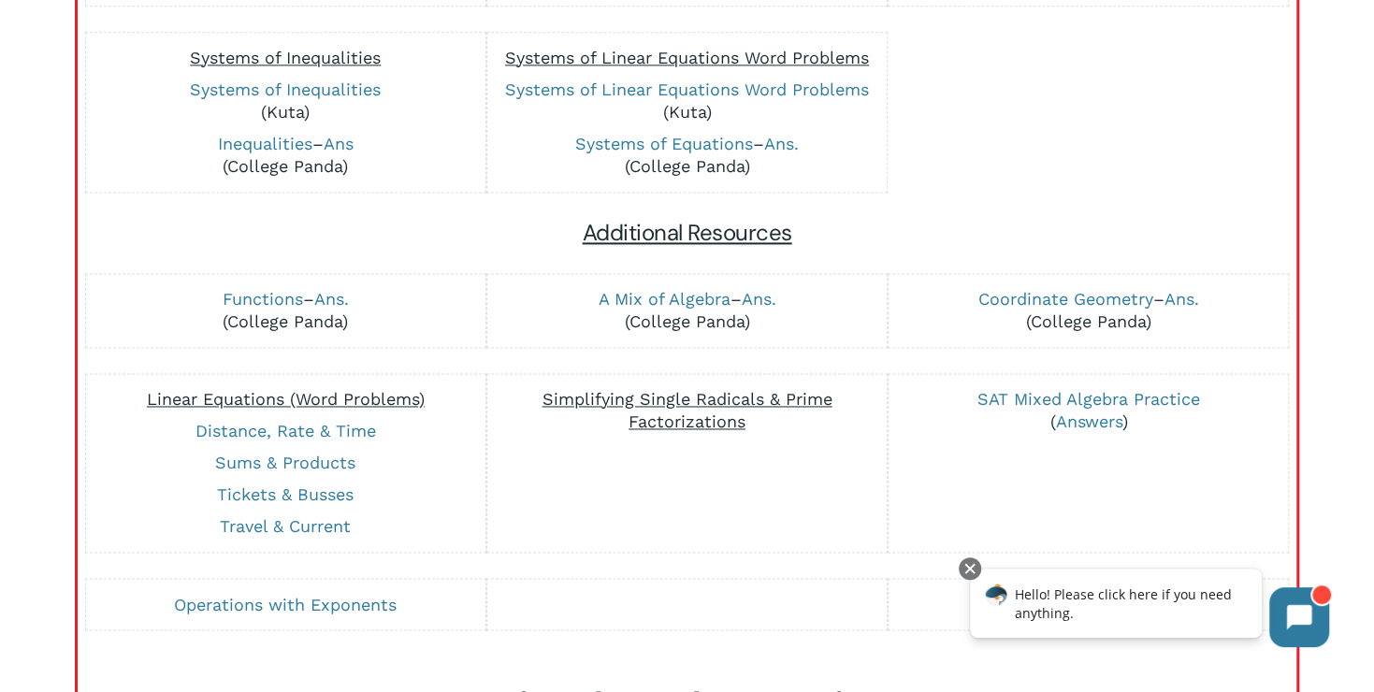
scroll to position [1497, 0]
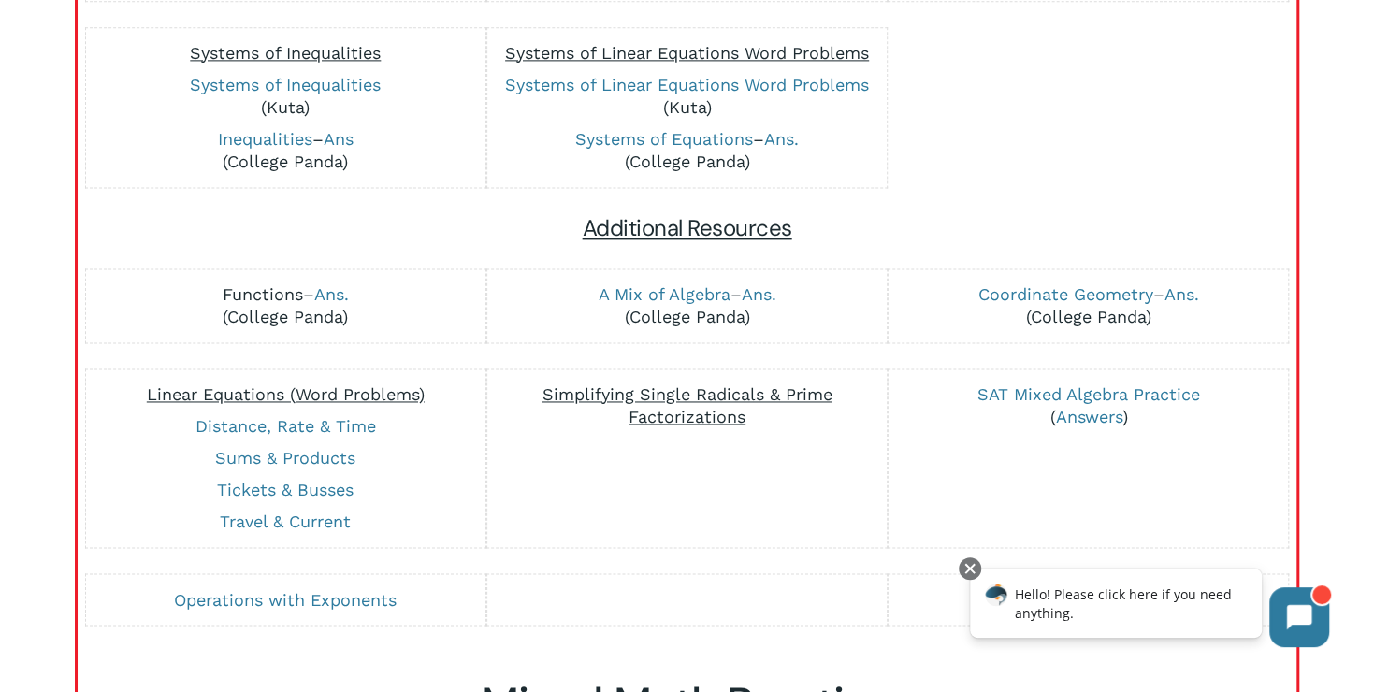
click at [257, 293] on link "Functions" at bounding box center [263, 294] width 80 height 20
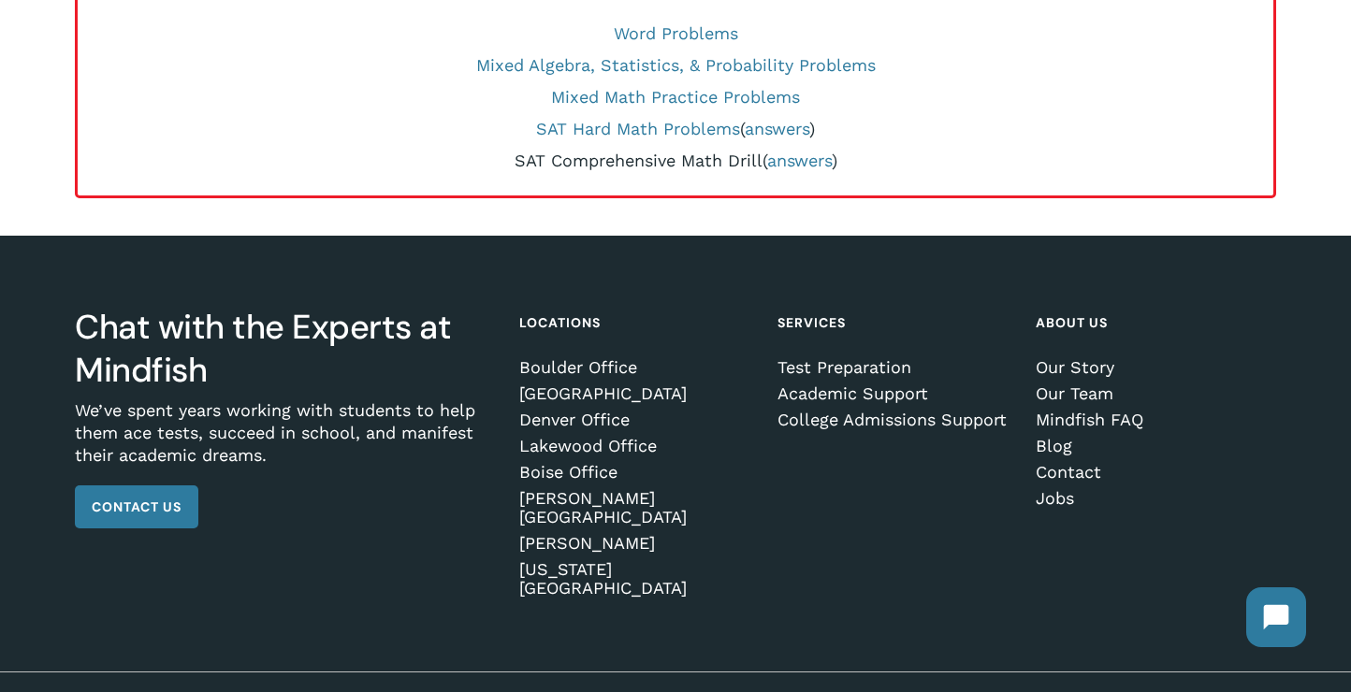
click at [642, 155] on link "SAT Comprehensive Math Drill" at bounding box center [639, 161] width 248 height 20
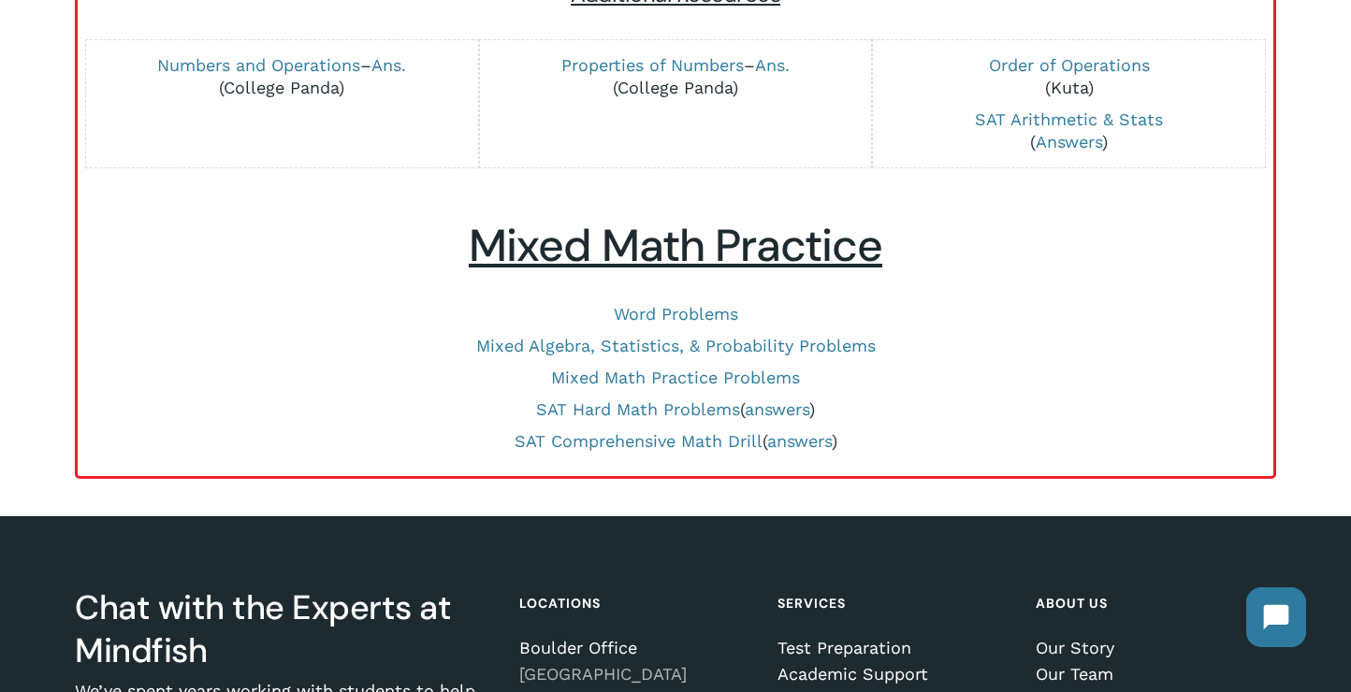
scroll to position [881, 0]
click at [657, 411] on link "SAT Hard Math Problems" at bounding box center [638, 409] width 204 height 20
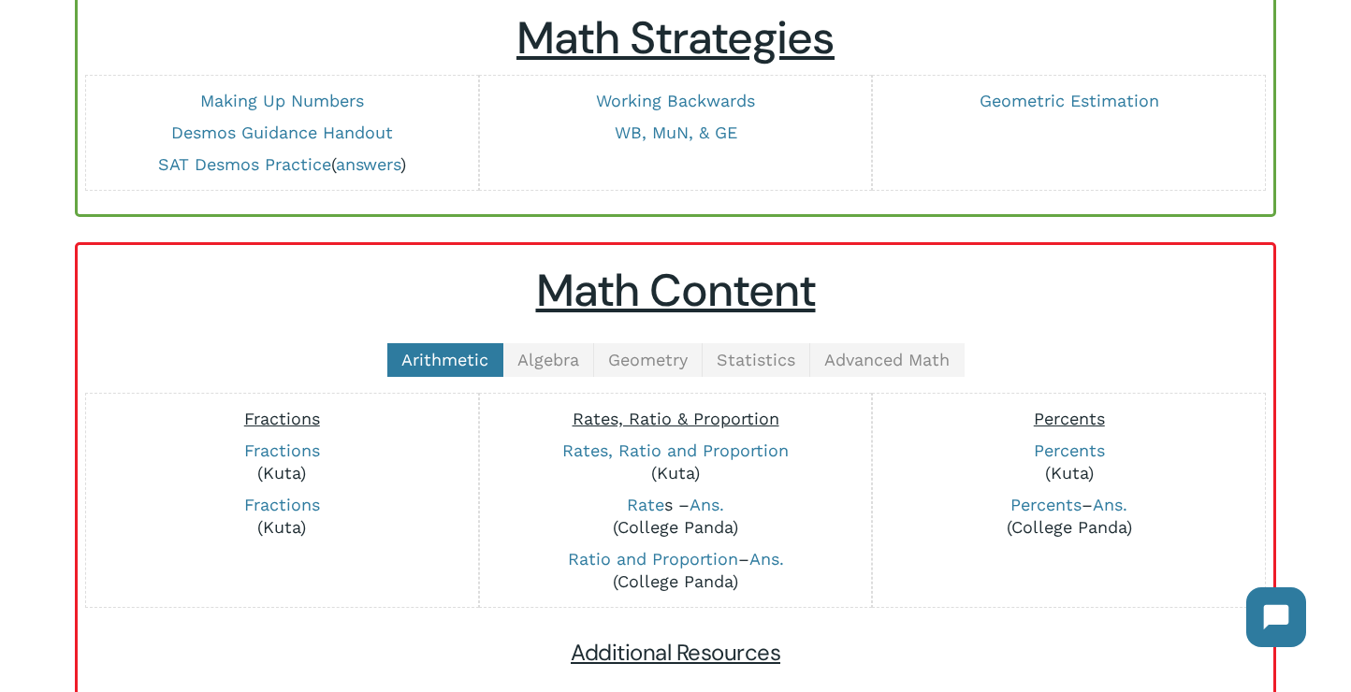
scroll to position [39, 0]
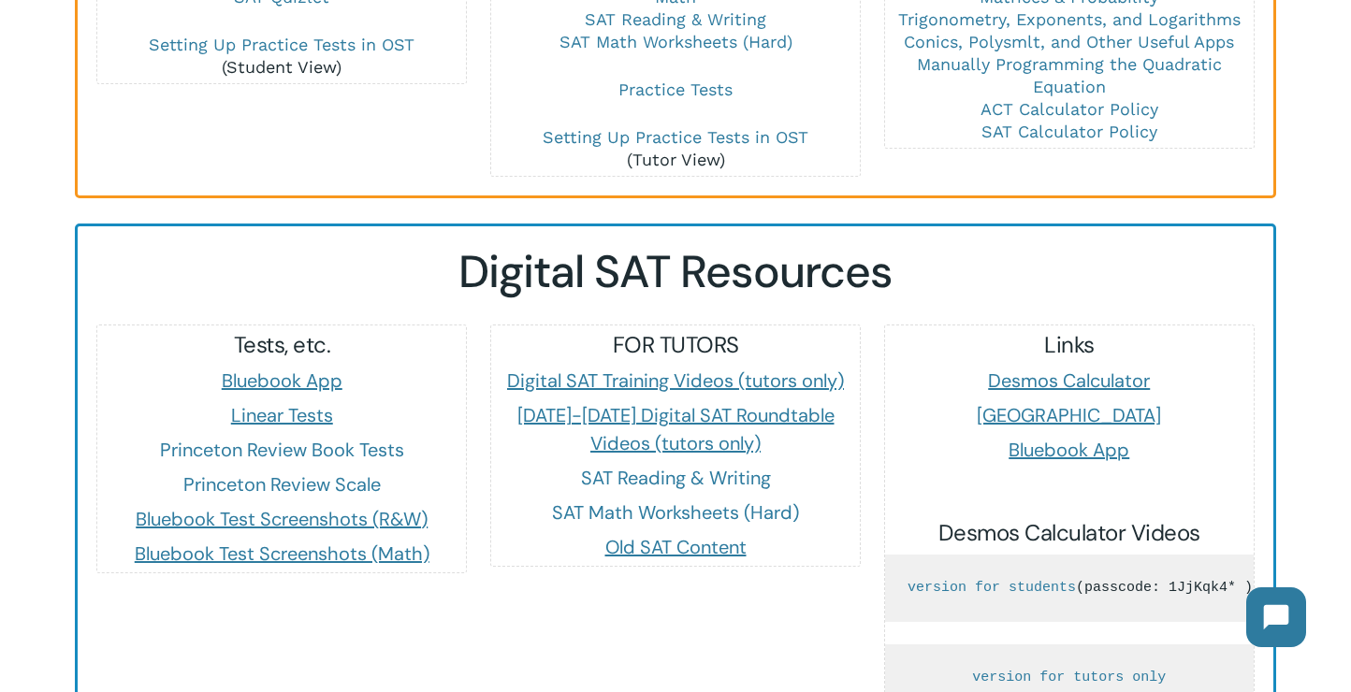
scroll to position [1325, 0]
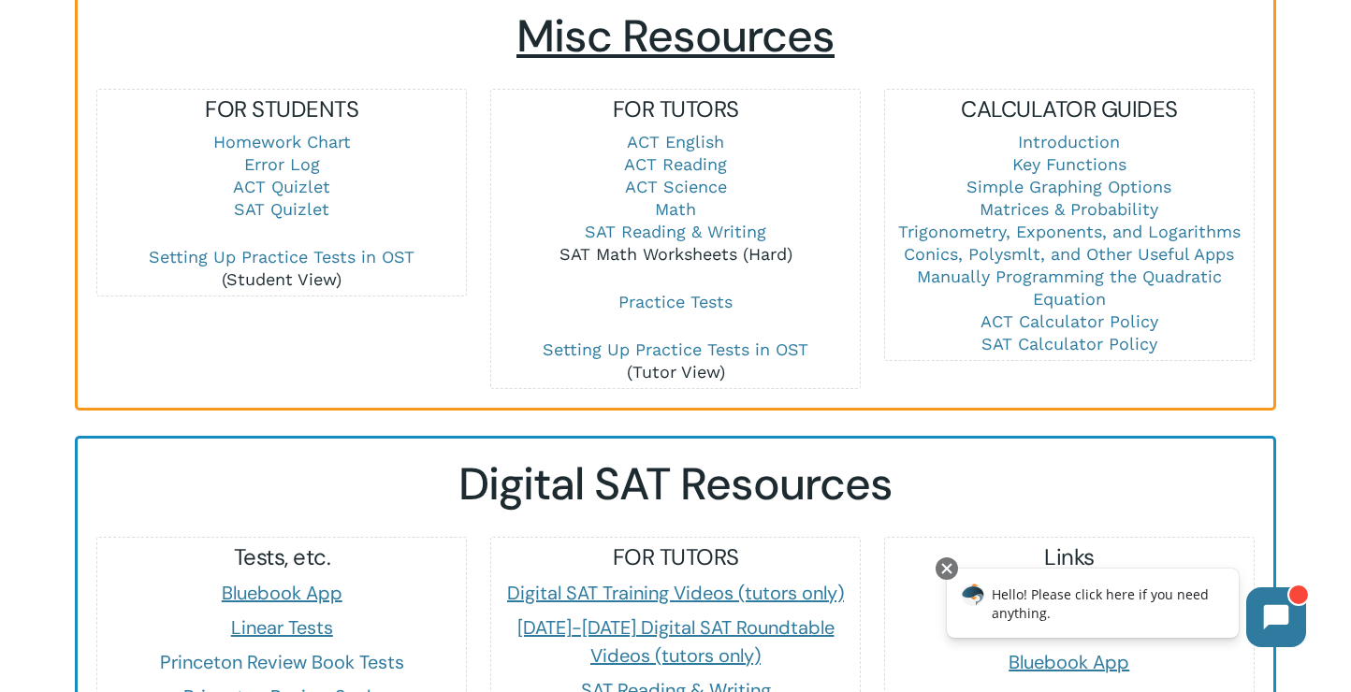
click at [675, 244] on link "SAT Math Worksheets (Hard)" at bounding box center [675, 254] width 233 height 20
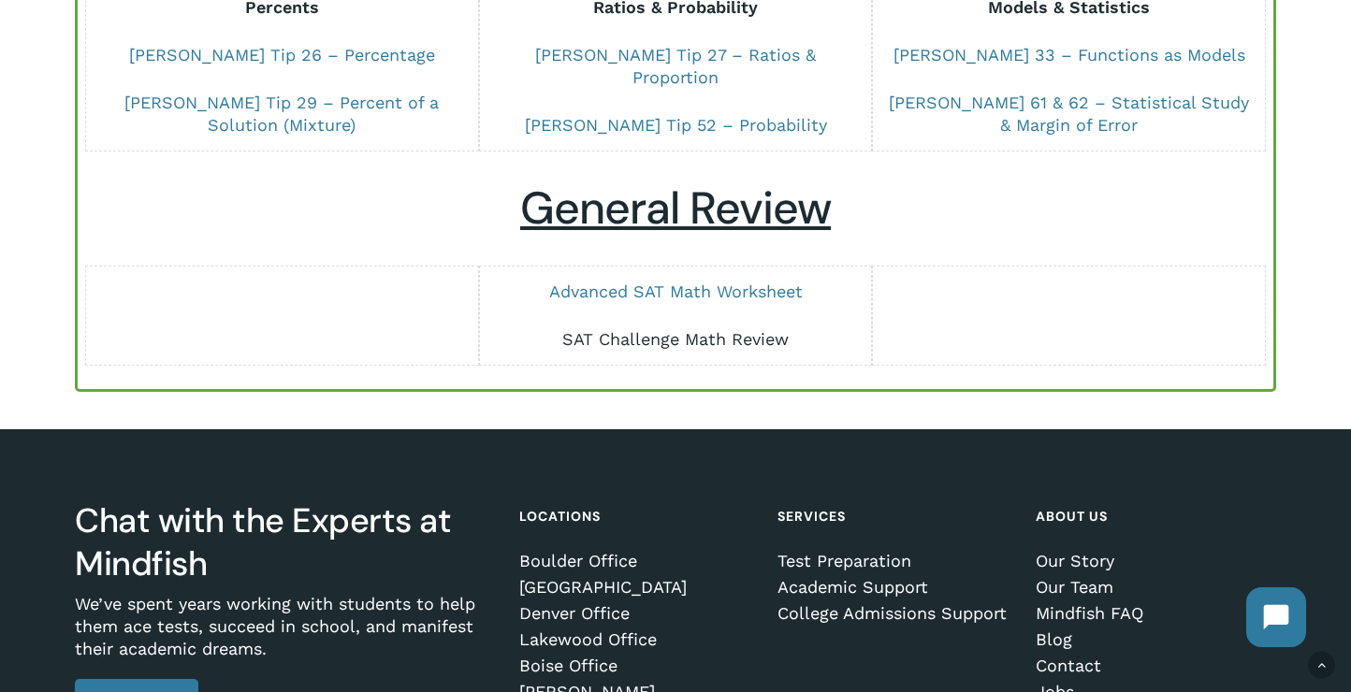
scroll to position [1494, 0]
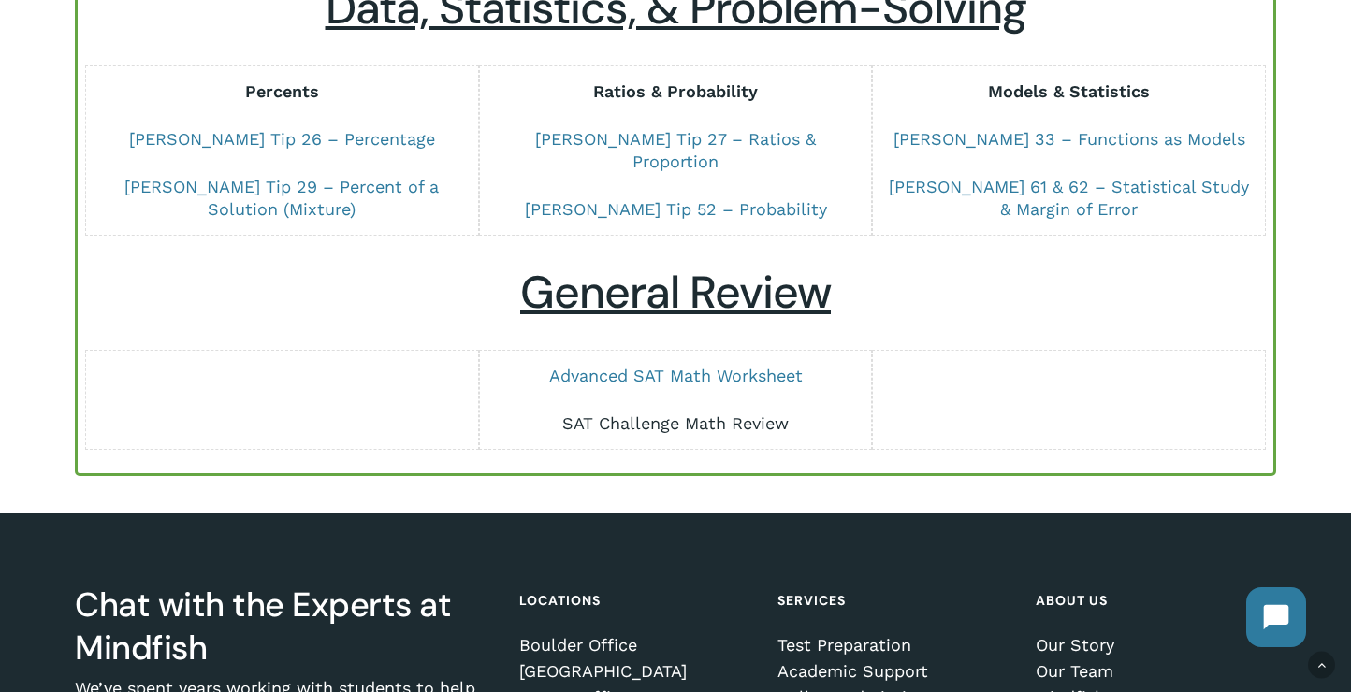
click at [674, 414] on link "SAT Challenge Math Review" at bounding box center [675, 424] width 226 height 20
click at [728, 414] on link "SAT Challenge Math Review" at bounding box center [675, 424] width 226 height 20
